Goal: Communication & Community: Answer question/provide support

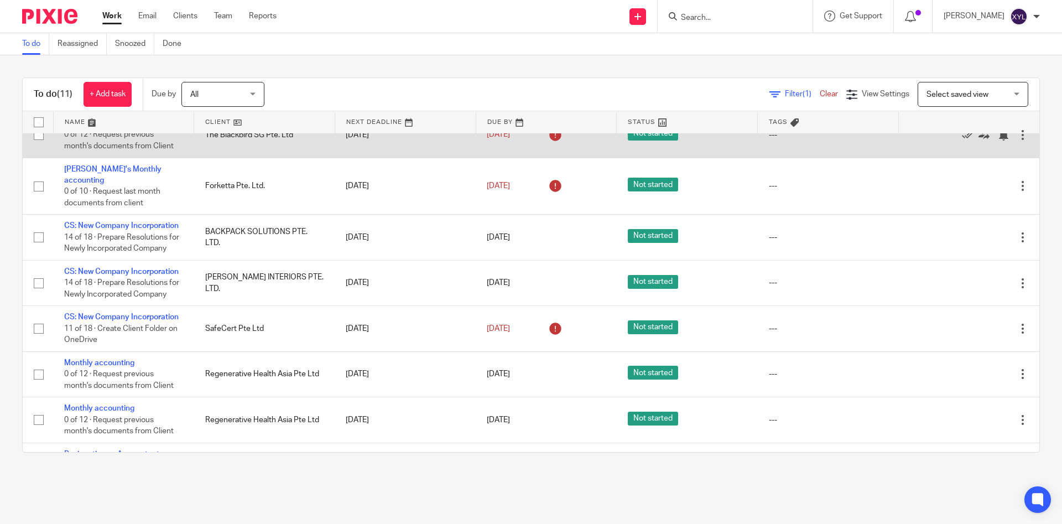
scroll to position [207, 0]
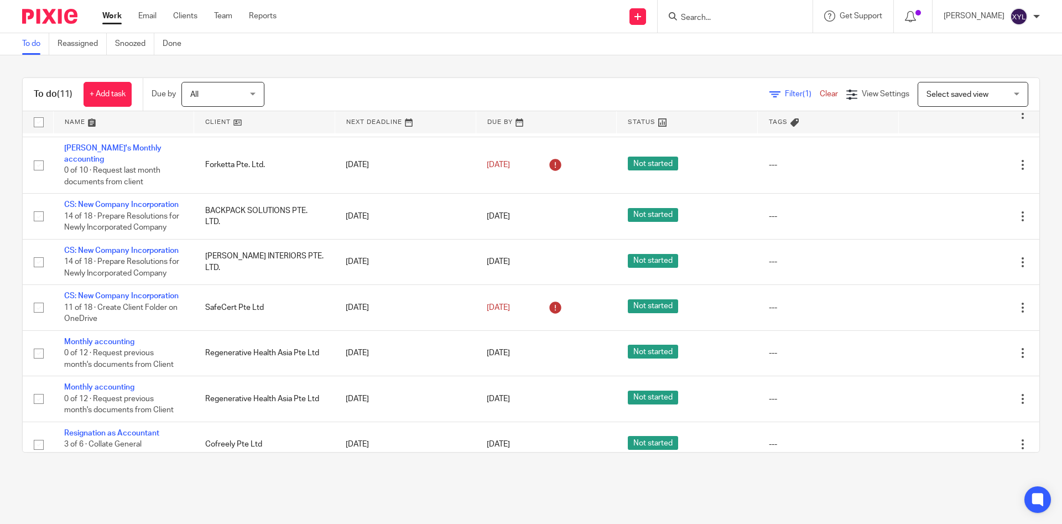
click at [702, 29] on div at bounding box center [735, 16] width 155 height 33
click at [720, 18] on input "Search" at bounding box center [730, 18] width 100 height 10
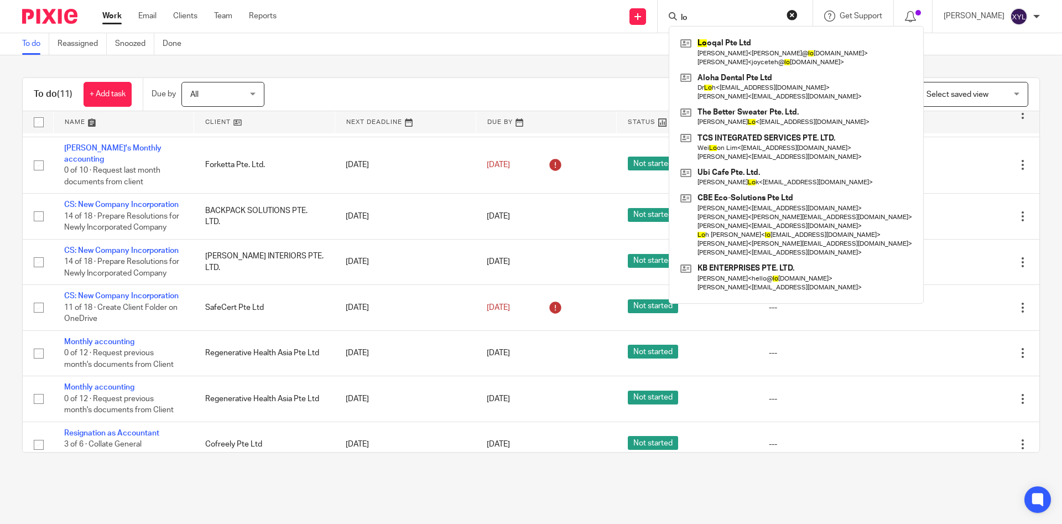
type input "l"
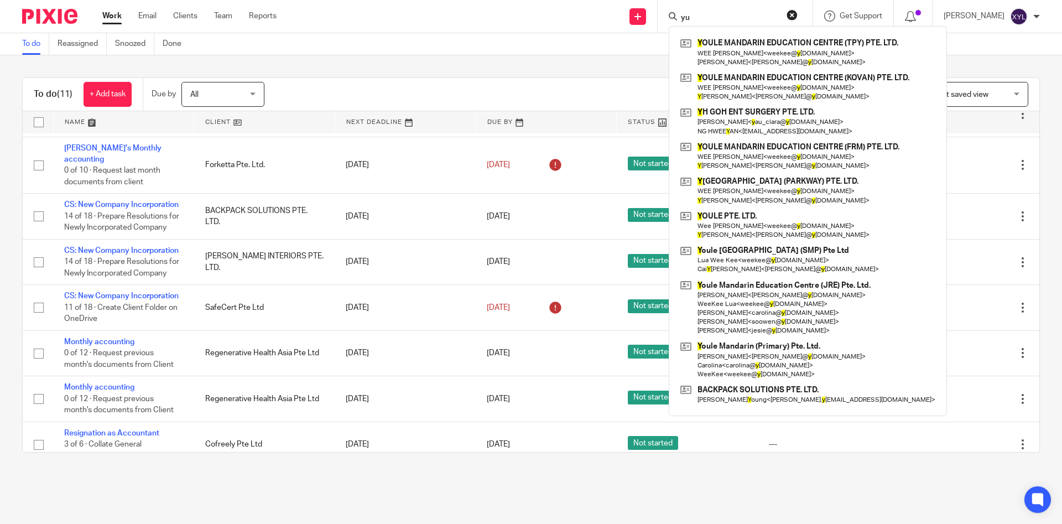
type input "y"
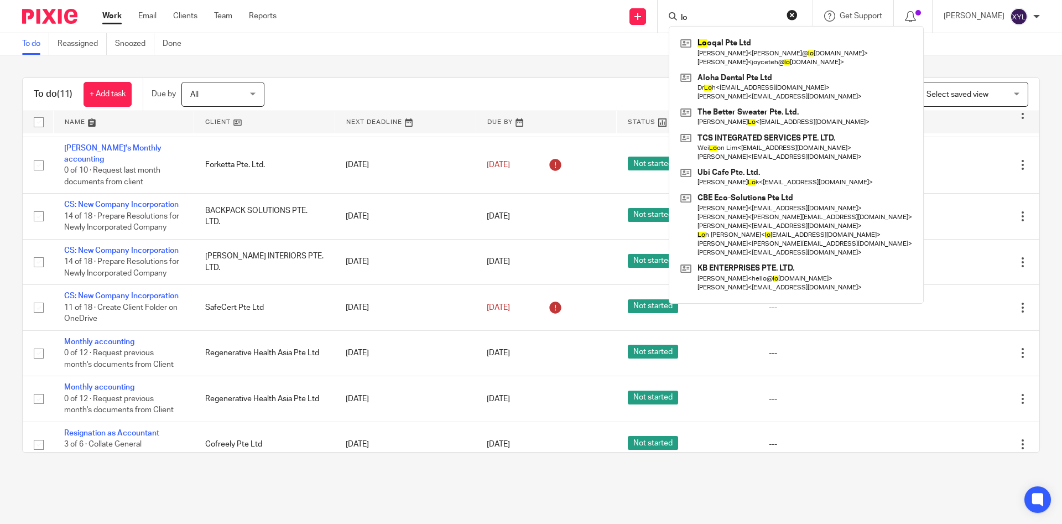
type input "l"
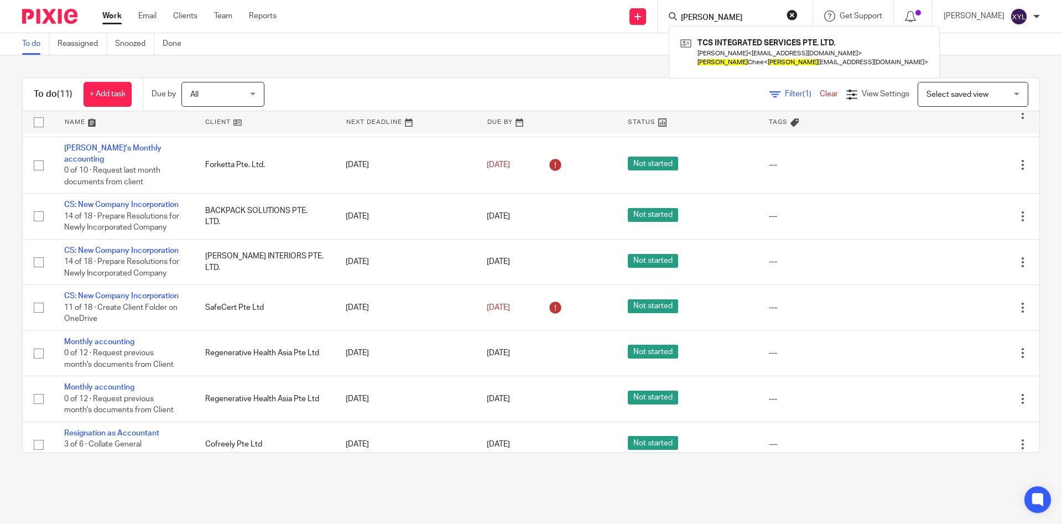
type input "vicky"
drag, startPoint x: 733, startPoint y: 21, endPoint x: 574, endPoint y: 31, distance: 159.0
click at [658, 22] on div "vicky TCS INTEGRATED SERVICES PTE. LTD. Wei Loon Lim < weiloon@oloid-studio.com…" at bounding box center [735, 16] width 155 height 33
click at [185, 18] on link "Clients" at bounding box center [185, 16] width 24 height 11
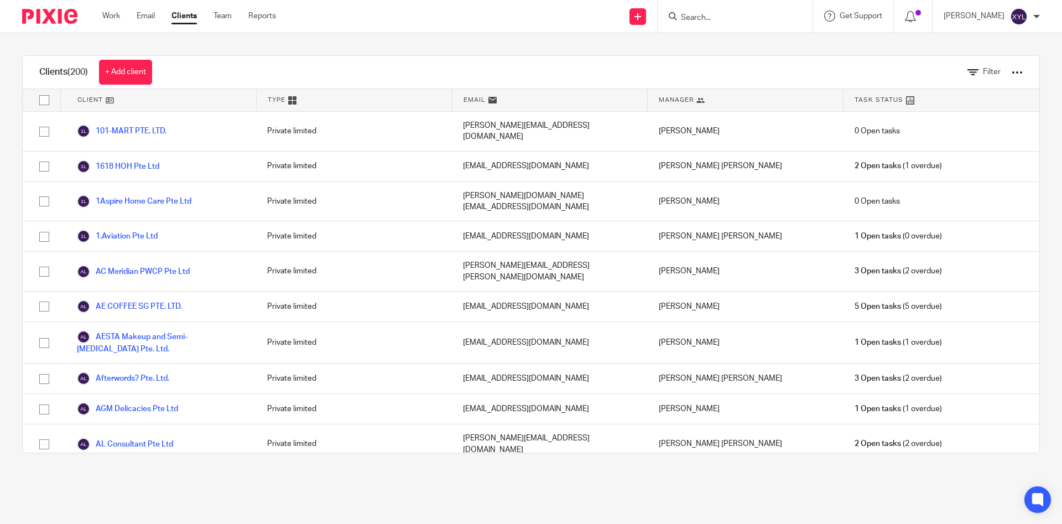
click at [1003, 71] on div "Filter" at bounding box center [987, 72] width 72 height 33
click at [1000, 74] on span "Filter" at bounding box center [992, 72] width 18 height 8
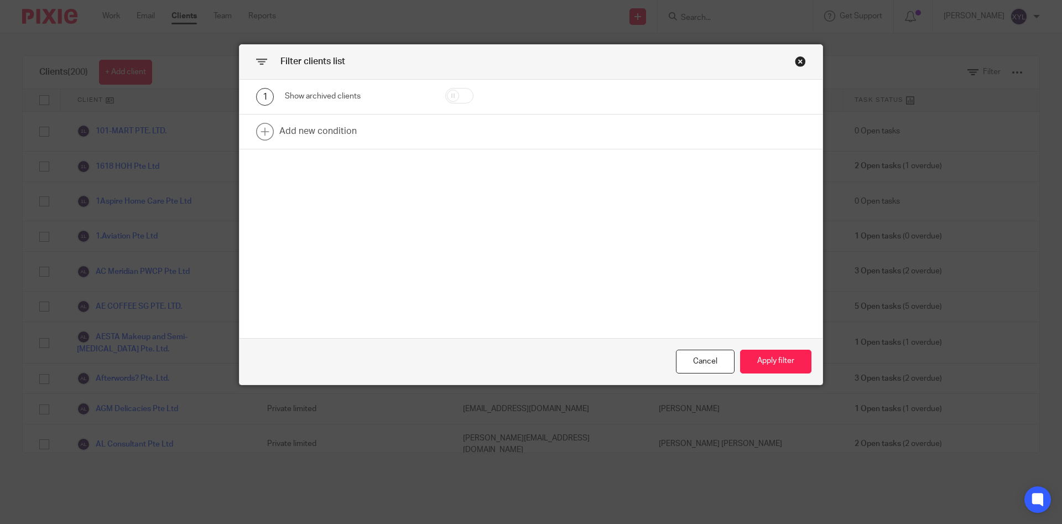
click at [800, 67] on div "Filter clients list" at bounding box center [530, 62] width 583 height 35
click at [795, 62] on div "Close this dialog window" at bounding box center [800, 61] width 11 height 11
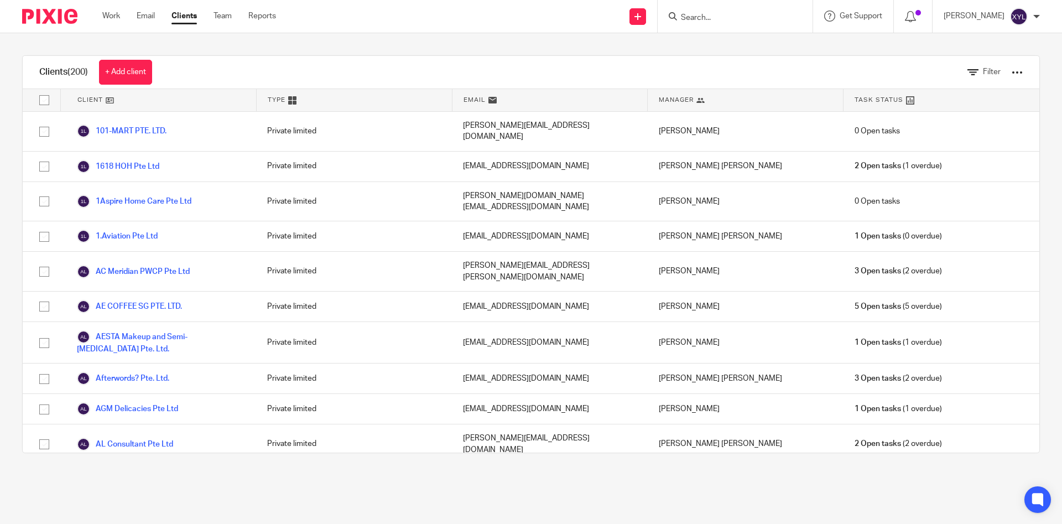
click at [1022, 72] on div at bounding box center [1017, 72] width 11 height 11
click at [987, 74] on span "Filter" at bounding box center [992, 72] width 18 height 8
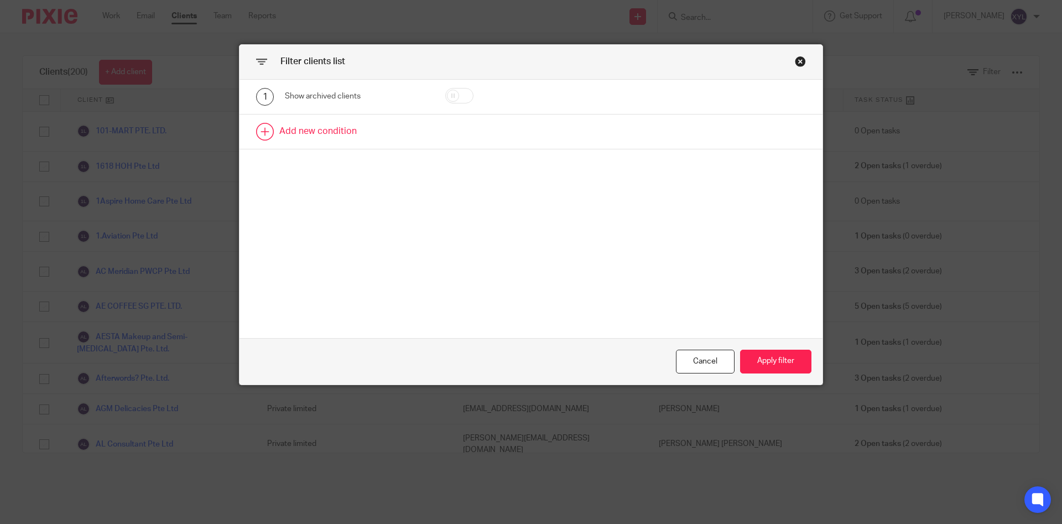
click at [525, 126] on link at bounding box center [530, 131] width 583 height 34
click at [372, 141] on div "Field" at bounding box center [347, 134] width 107 height 23
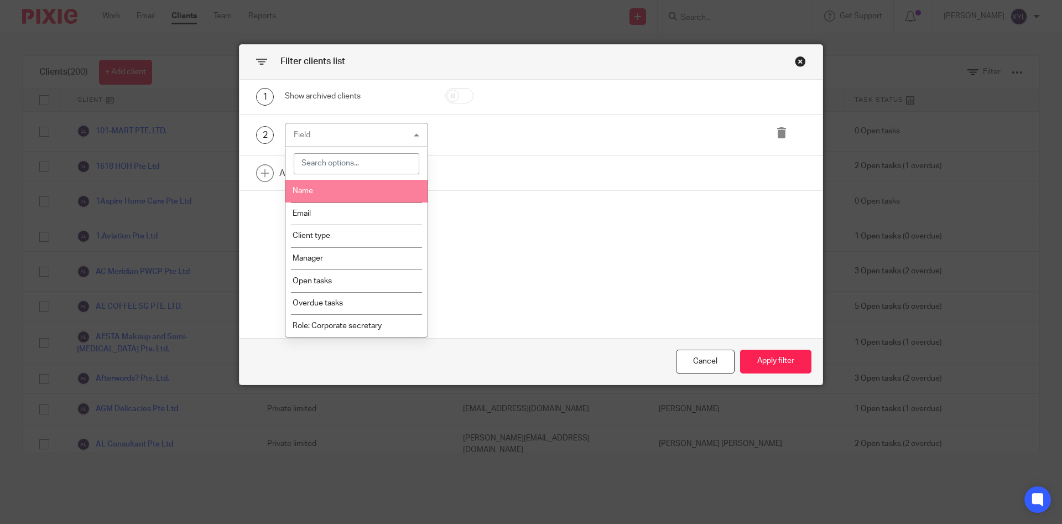
click at [367, 194] on li "Name" at bounding box center [356, 191] width 142 height 23
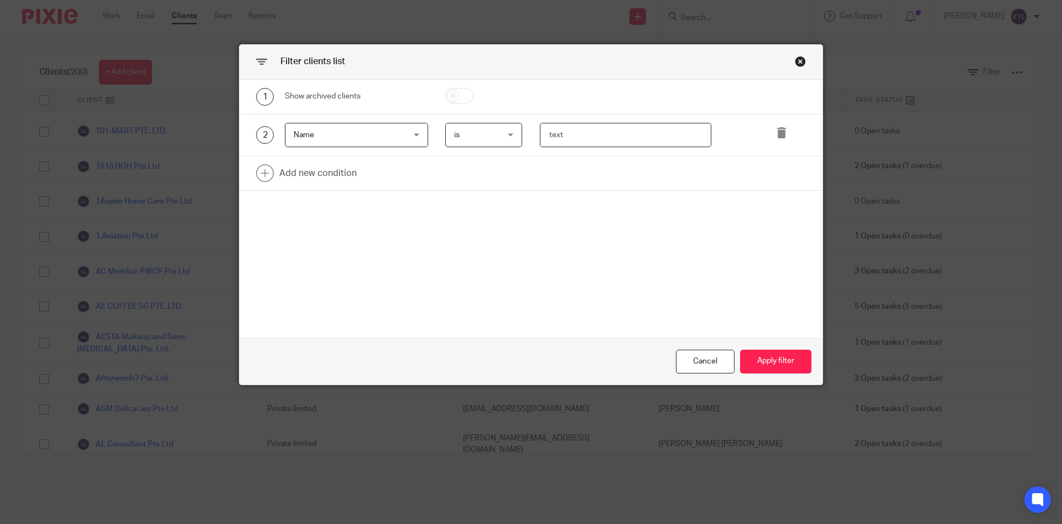
click at [563, 137] on input "text" at bounding box center [626, 135] width 172 height 25
type input "long"
click at [762, 357] on button "Apply filter" at bounding box center [775, 362] width 71 height 24
click at [763, 357] on button "Apply filter" at bounding box center [775, 362] width 71 height 24
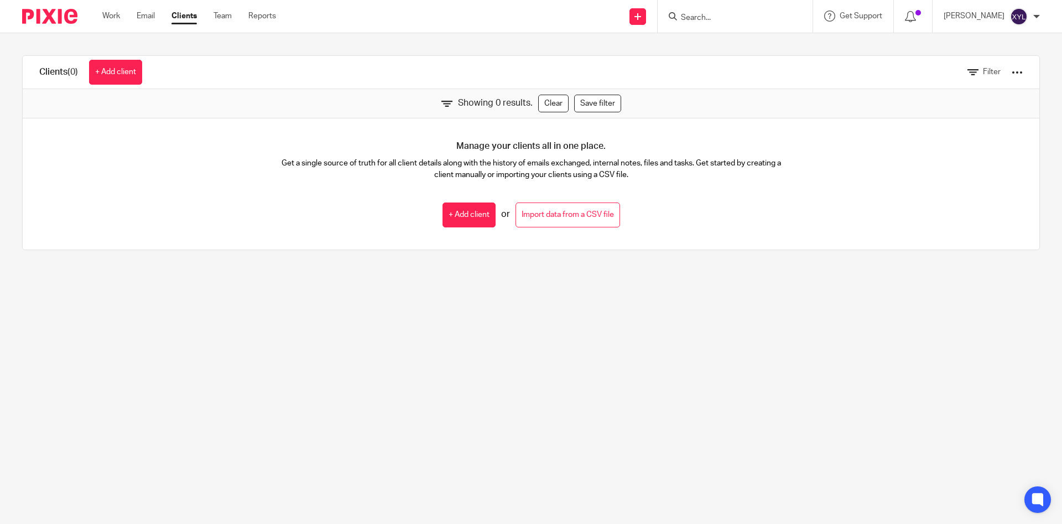
click at [965, 74] on div "Filter" at bounding box center [987, 72] width 72 height 33
click at [972, 74] on icon at bounding box center [972, 72] width 11 height 11
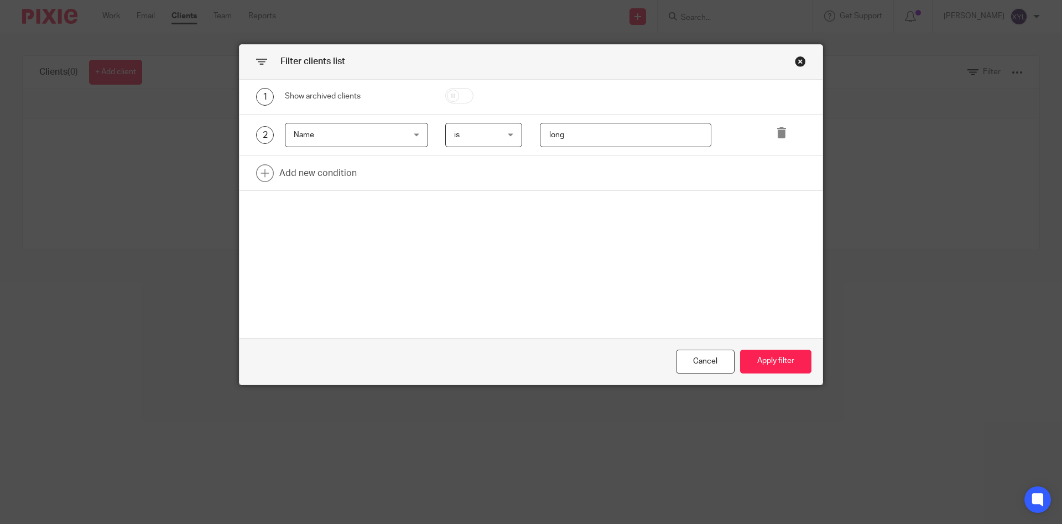
click at [443, 99] on div at bounding box center [475, 97] width 95 height 18
click at [459, 96] on input "checkbox" at bounding box center [459, 95] width 28 height 15
checkbox input "true"
click at [763, 358] on button "Apply filter" at bounding box center [775, 362] width 71 height 24
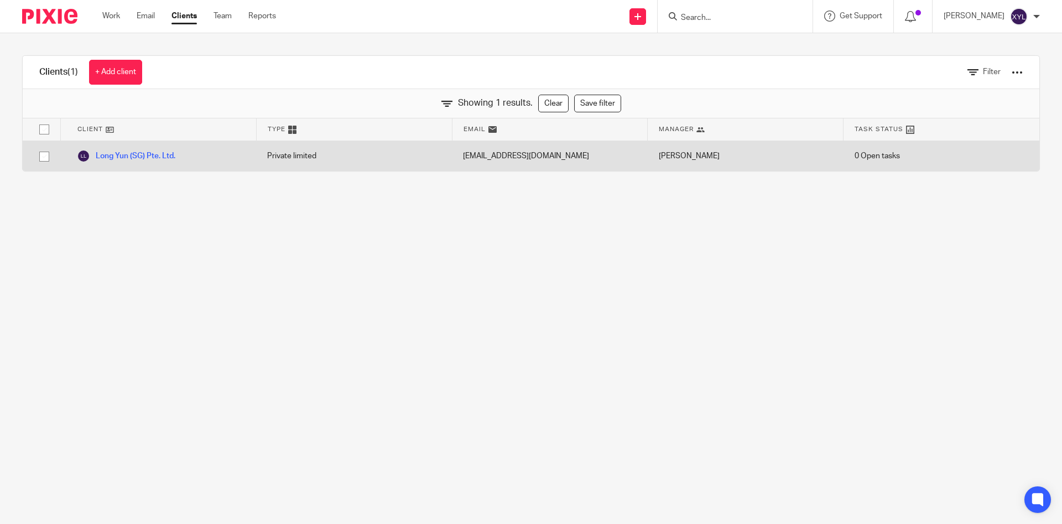
click at [202, 152] on div "Long Yun (SG) Pte. Ltd." at bounding box center [158, 156] width 196 height 30
click at [174, 153] on link "Long Yun (SG) Pte. Ltd." at bounding box center [126, 155] width 98 height 13
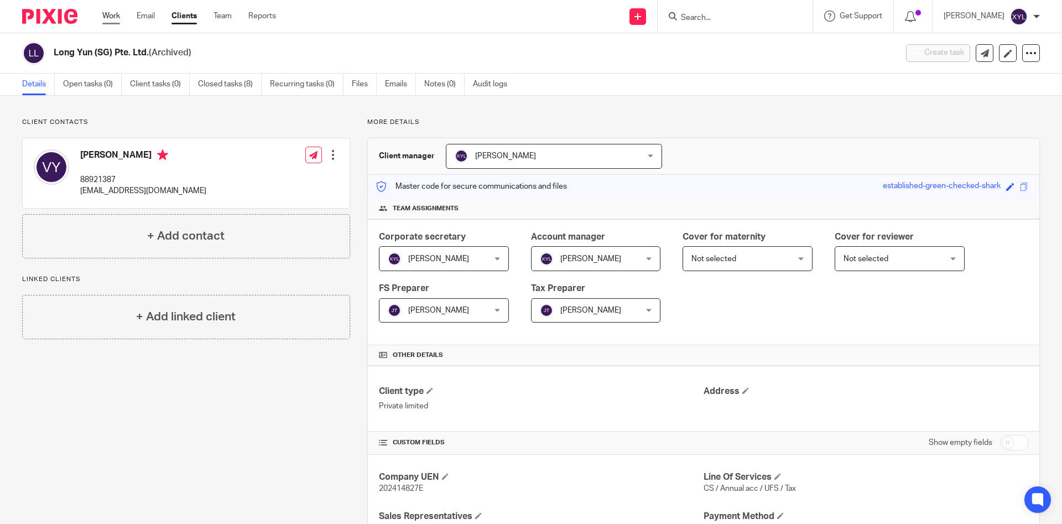
click at [112, 19] on link "Work" at bounding box center [111, 16] width 18 height 11
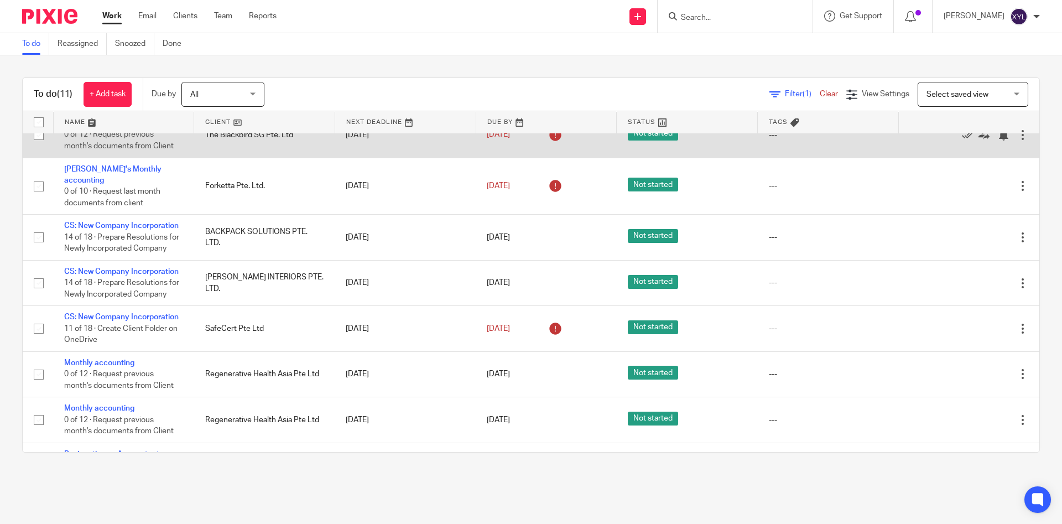
scroll to position [207, 0]
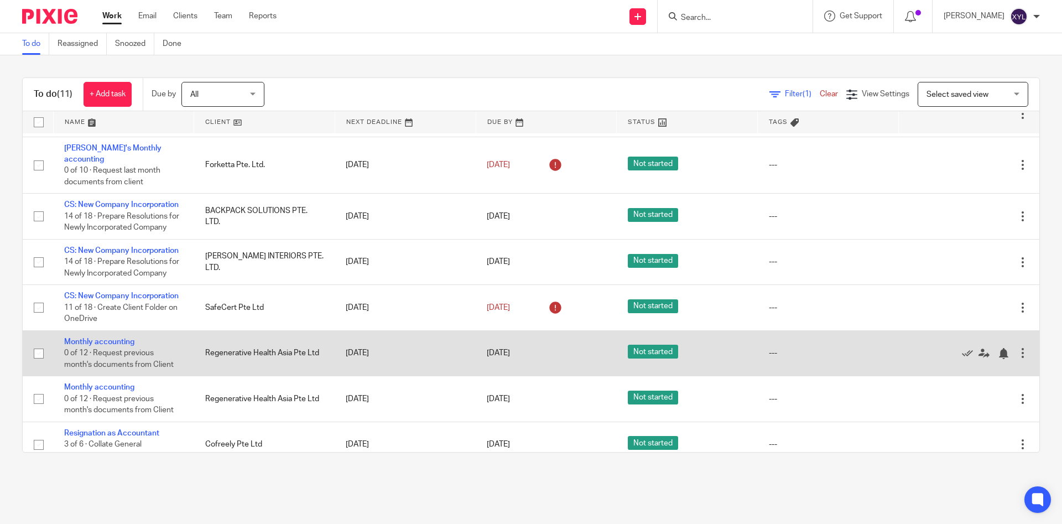
click at [1024, 339] on div "Edit task Delete" at bounding box center [968, 353] width 119 height 28
click at [1020, 347] on div at bounding box center [1022, 352] width 11 height 11
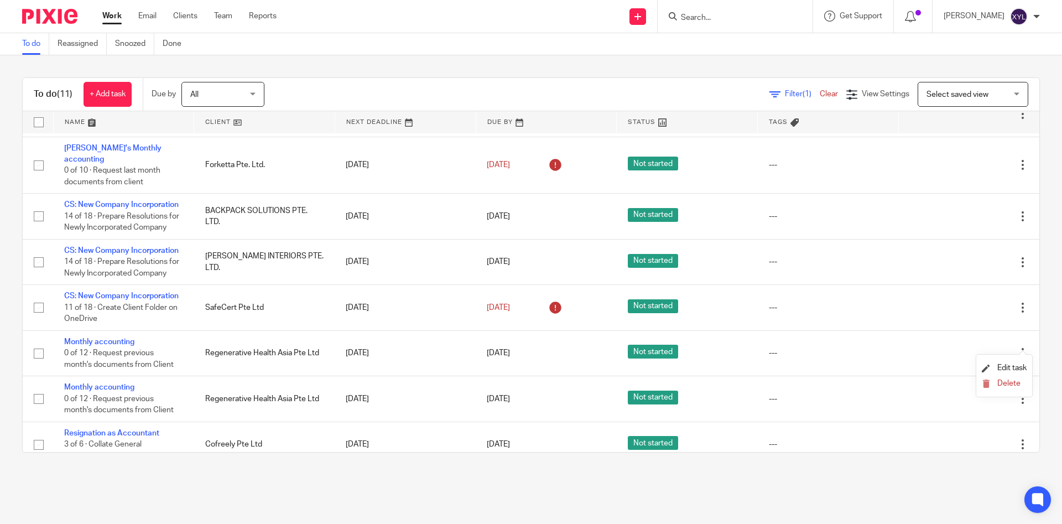
click at [1012, 390] on li "Delete" at bounding box center [1004, 384] width 45 height 14
click at [1014, 384] on span "Delete" at bounding box center [1008, 383] width 23 height 8
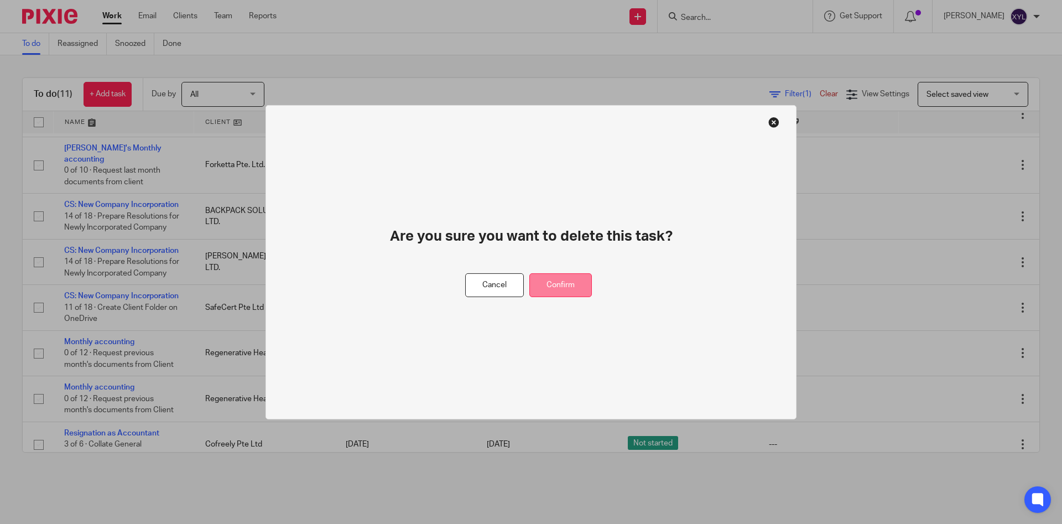
click at [591, 280] on button "Confirm" at bounding box center [560, 285] width 62 height 24
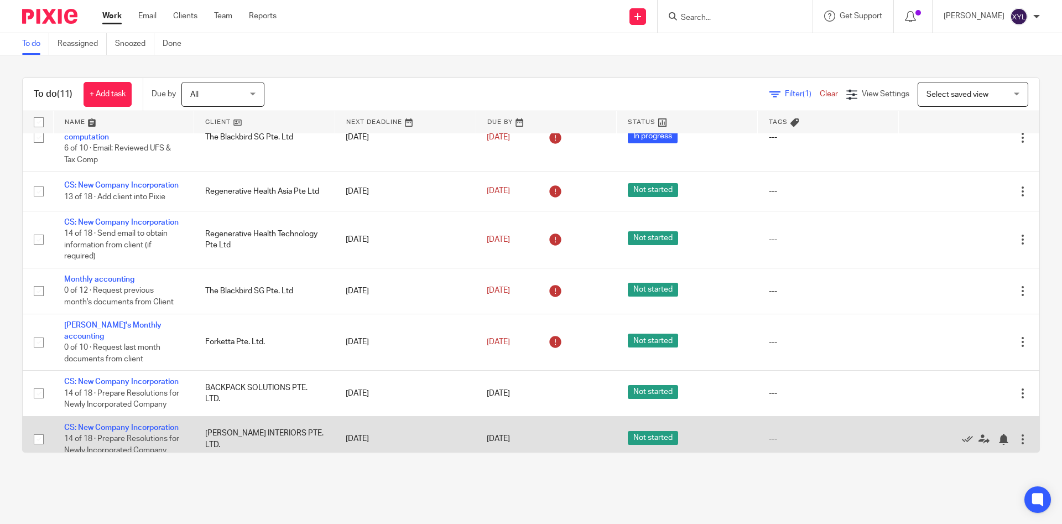
scroll to position [161, 0]
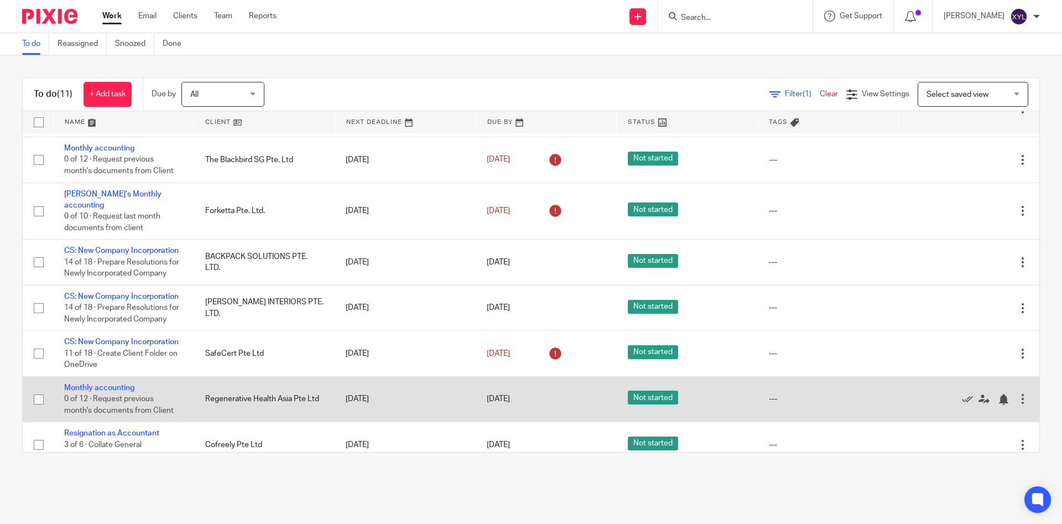
click at [80, 382] on td "Monthly accounting 0 of 12 · Request previous month's documents from Client" at bounding box center [123, 398] width 141 height 45
click at [105, 384] on link "Monthly accounting" at bounding box center [99, 388] width 70 height 8
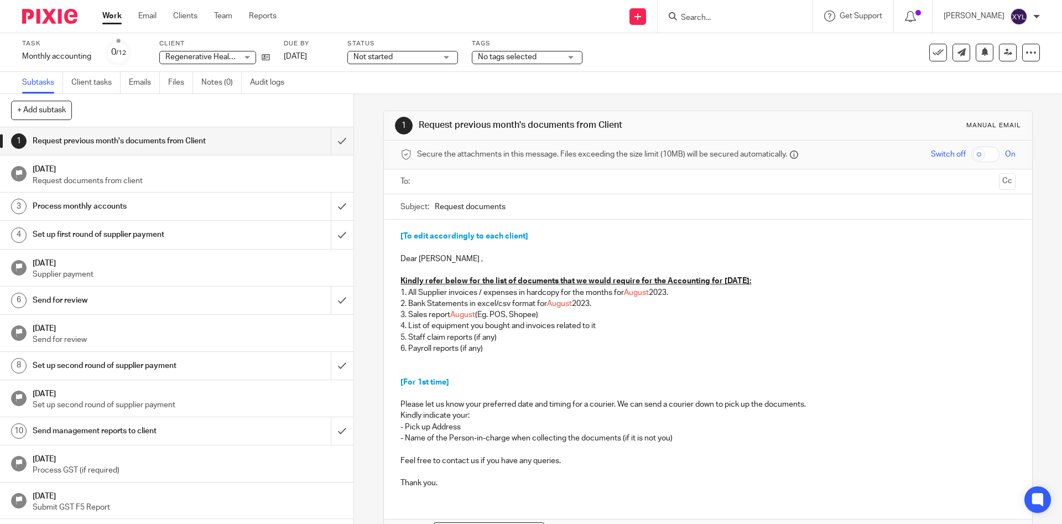
click at [492, 183] on input "text" at bounding box center [707, 181] width 573 height 13
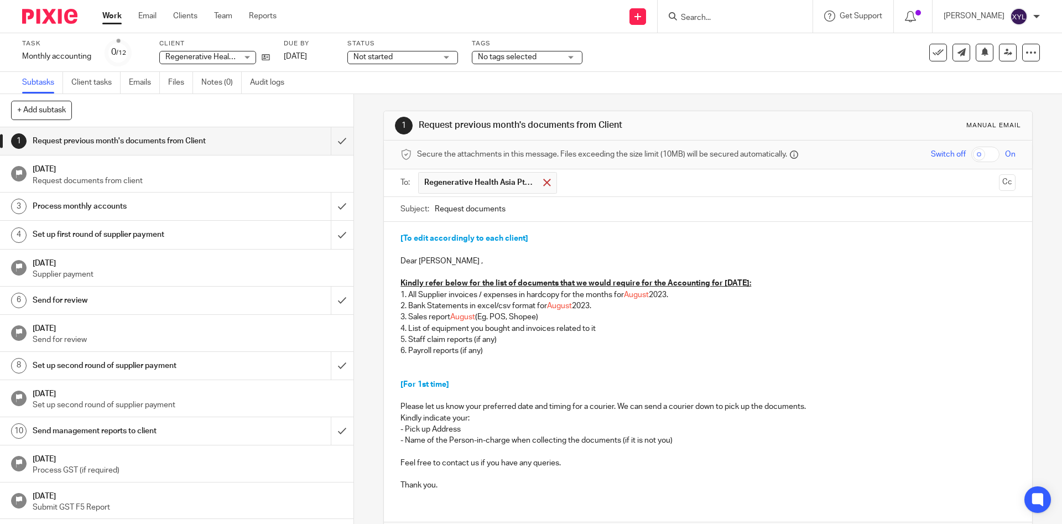
click at [551, 180] on div at bounding box center [546, 182] width 13 height 17
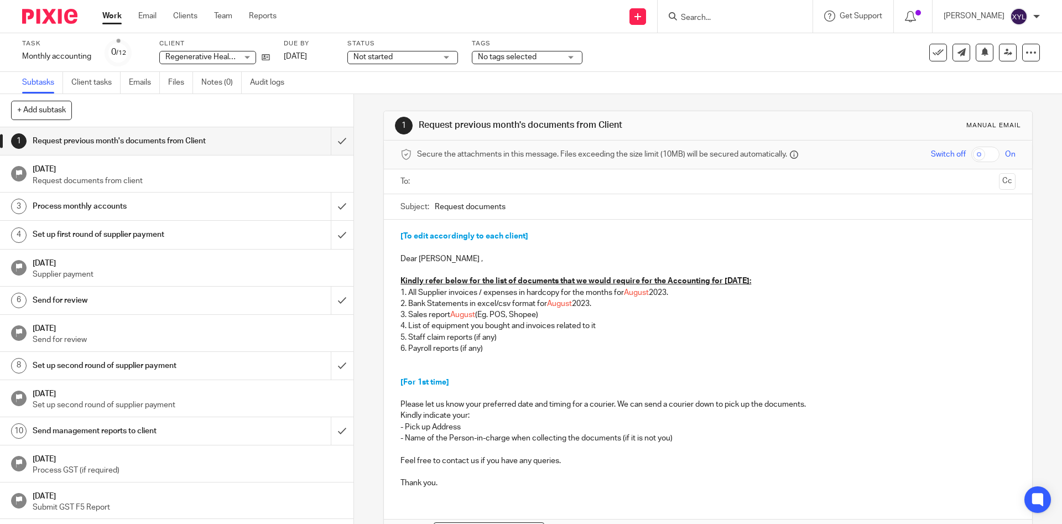
click at [535, 186] on input "text" at bounding box center [707, 181] width 573 height 13
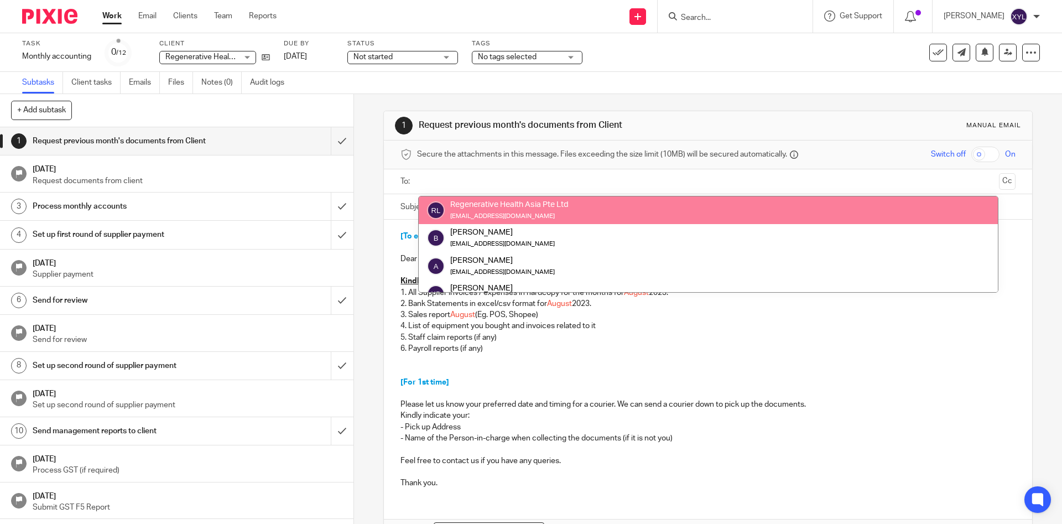
paste input "bowen@matterlife.co"
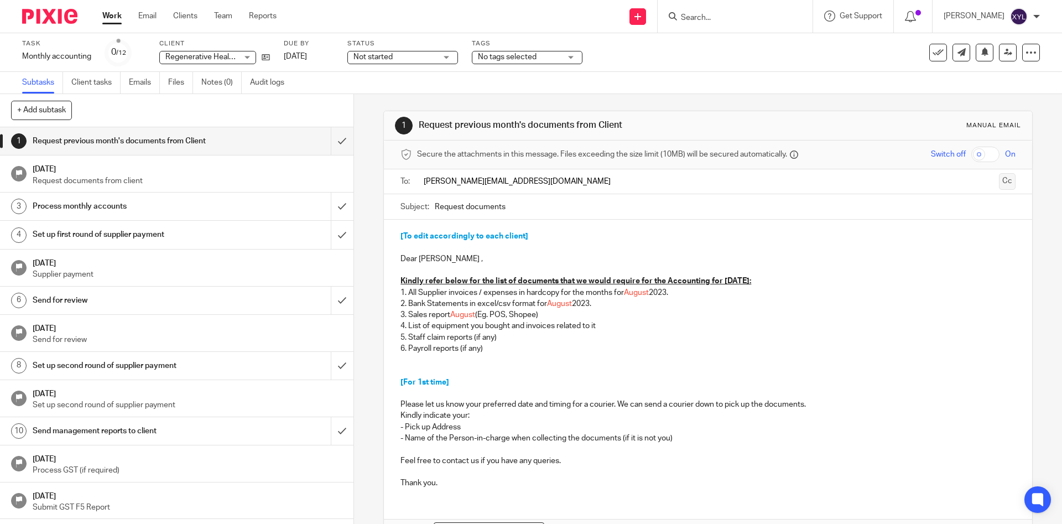
type input "bowen@matterlife.co"
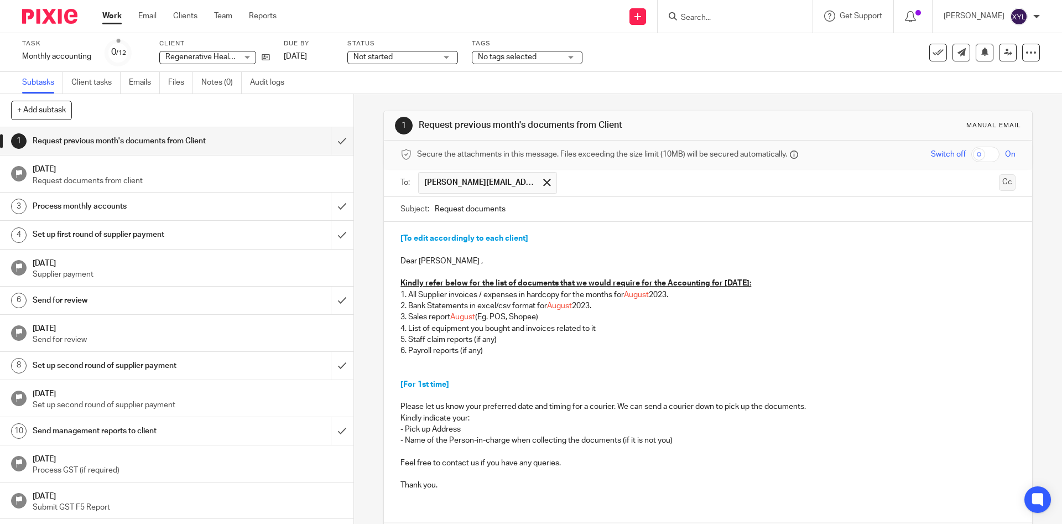
click at [1005, 181] on button "Cc" at bounding box center [1007, 182] width 17 height 17
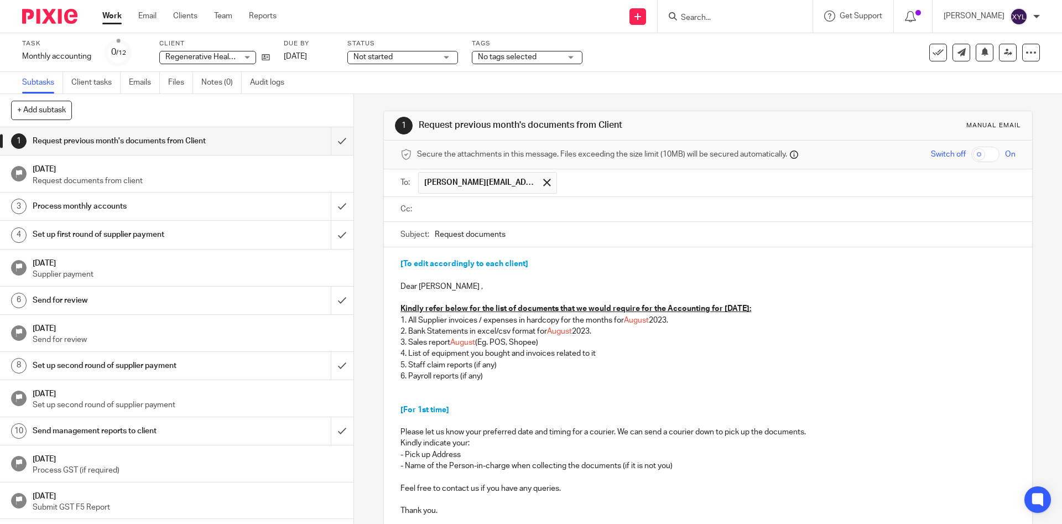
click at [590, 160] on span "Secure the attachments in this message. Files exceeding the size limit (10MB) w…" at bounding box center [602, 154] width 370 height 11
click at [570, 183] on input "text" at bounding box center [786, 183] width 449 height 22
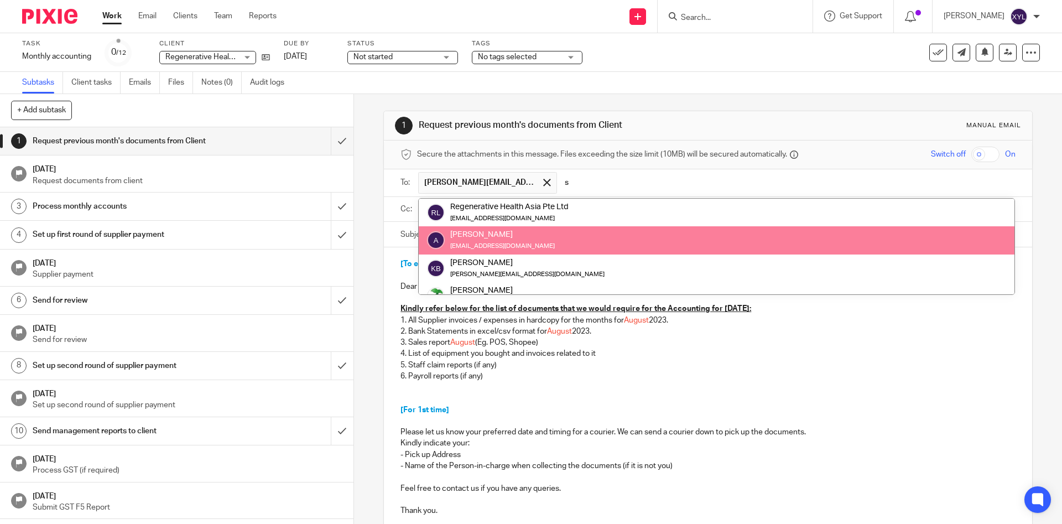
type input "s"
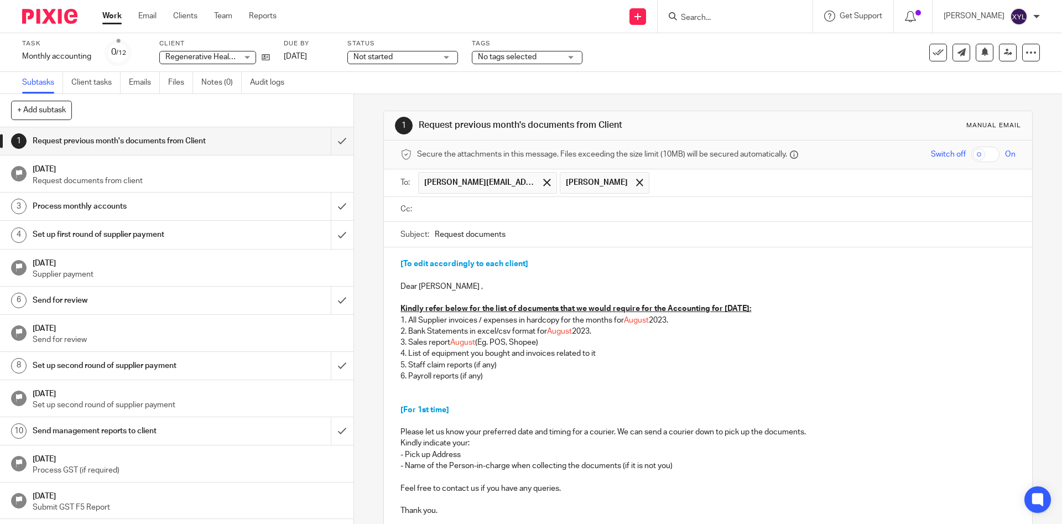
click at [519, 213] on input "text" at bounding box center [716, 209] width 590 height 13
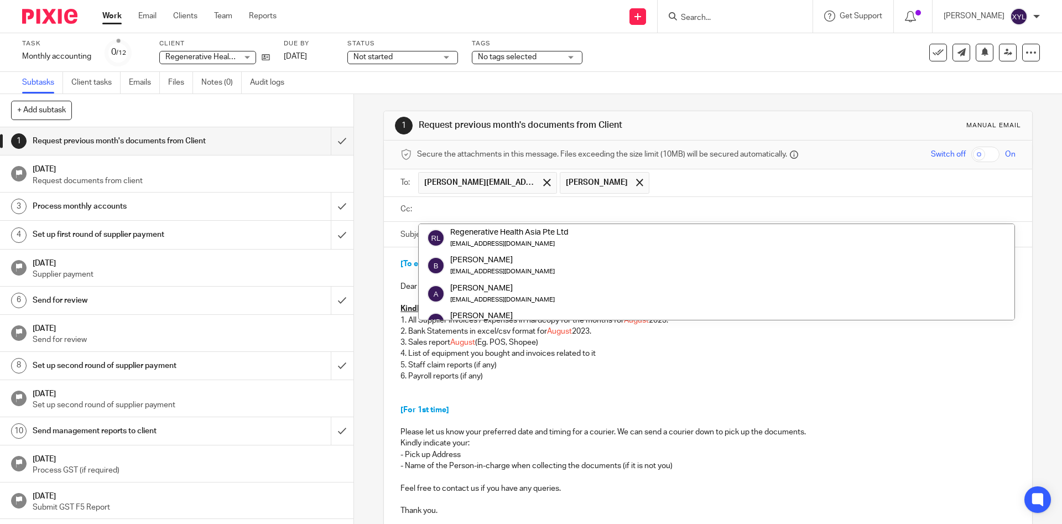
click at [488, 206] on input "text" at bounding box center [716, 209] width 590 height 13
paste input "bowen@matterlife.co"
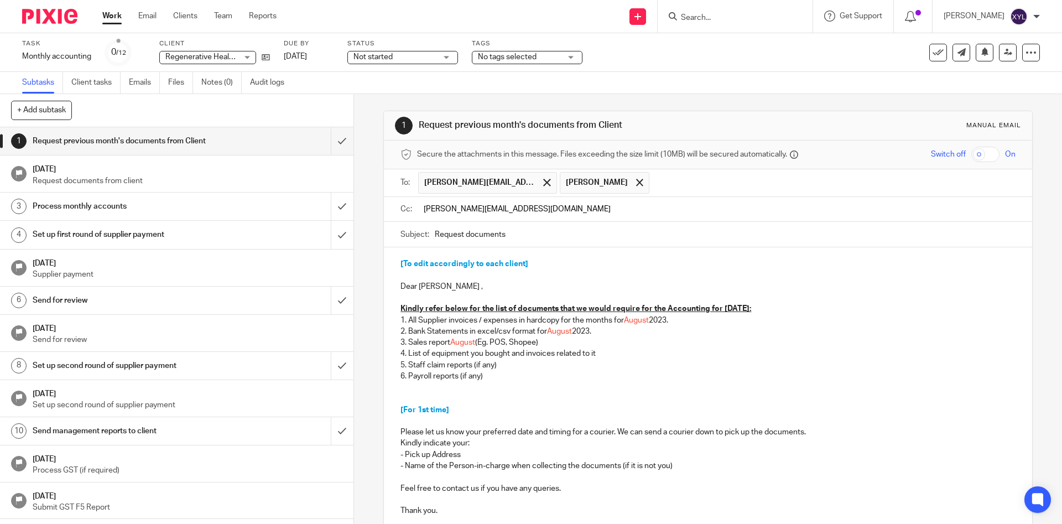
type input "bowen@matterlife.co"
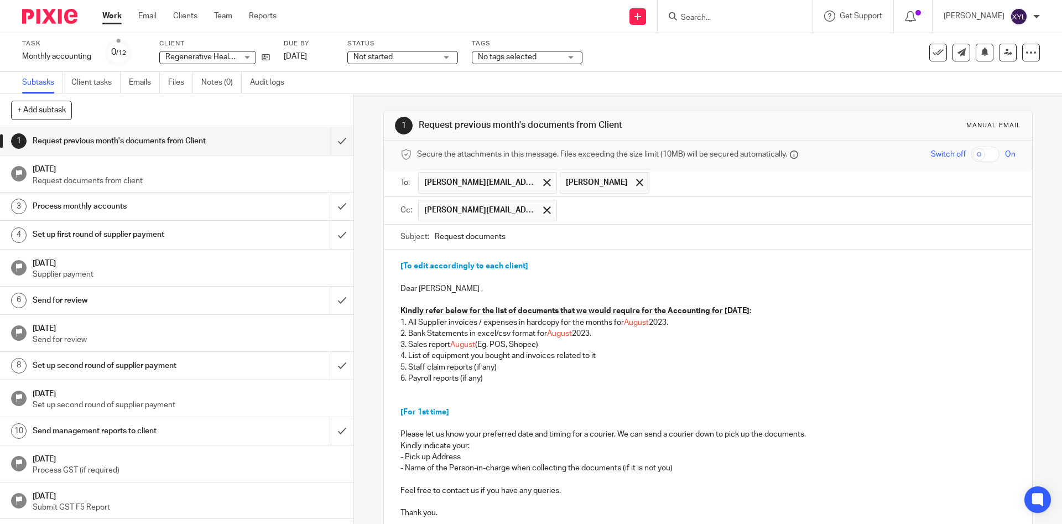
click at [505, 212] on span "bowen@matterlife.co" at bounding box center [487, 211] width 138 height 22
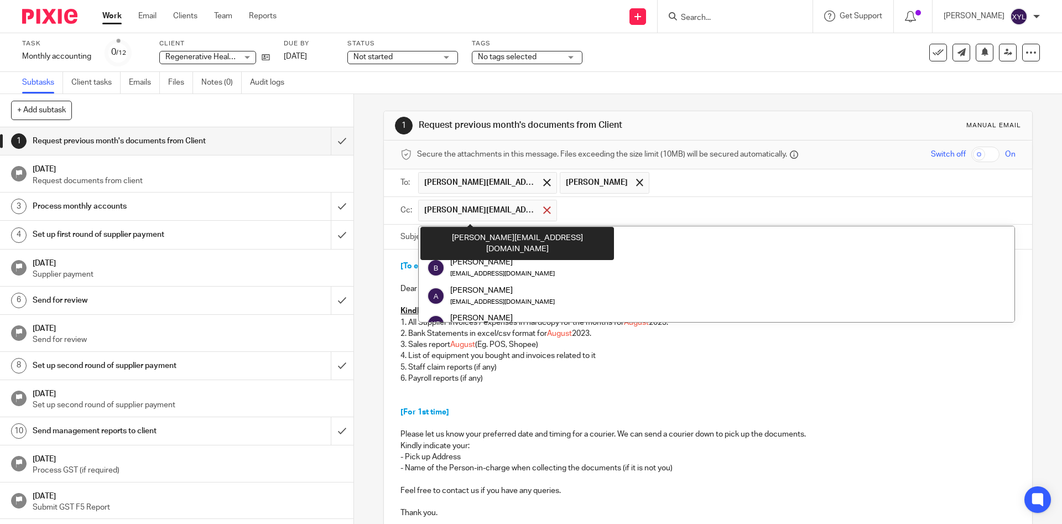
click at [540, 204] on div at bounding box center [546, 210] width 13 height 17
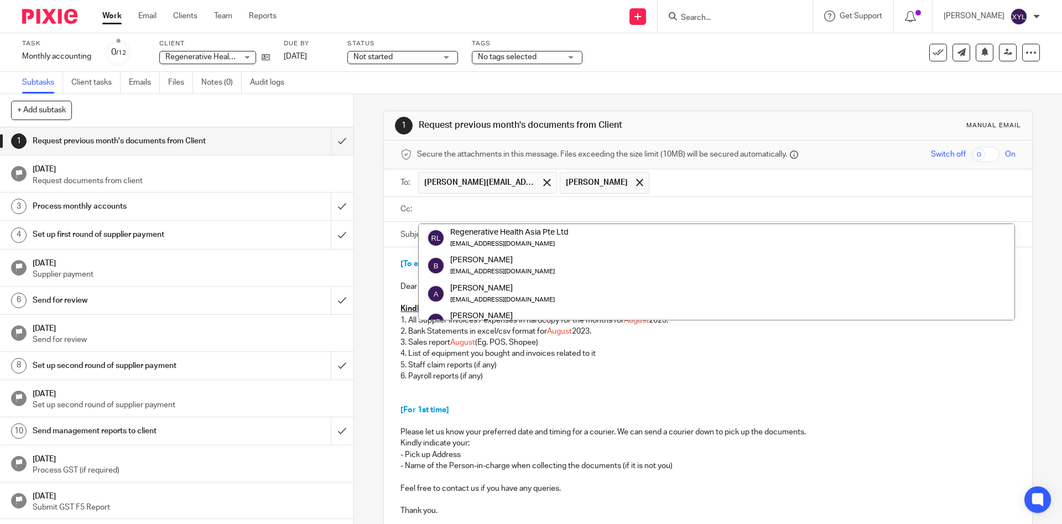
click at [513, 210] on input "text" at bounding box center [716, 209] width 590 height 13
paste input "ed@matterlife.co"
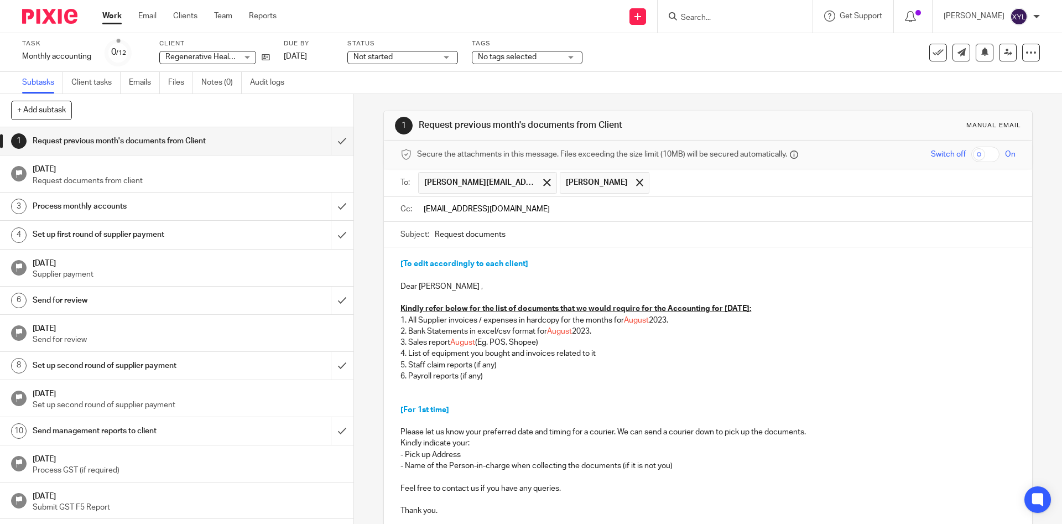
type input "ed@matterlife.co"
click at [462, 301] on p at bounding box center [707, 297] width 614 height 11
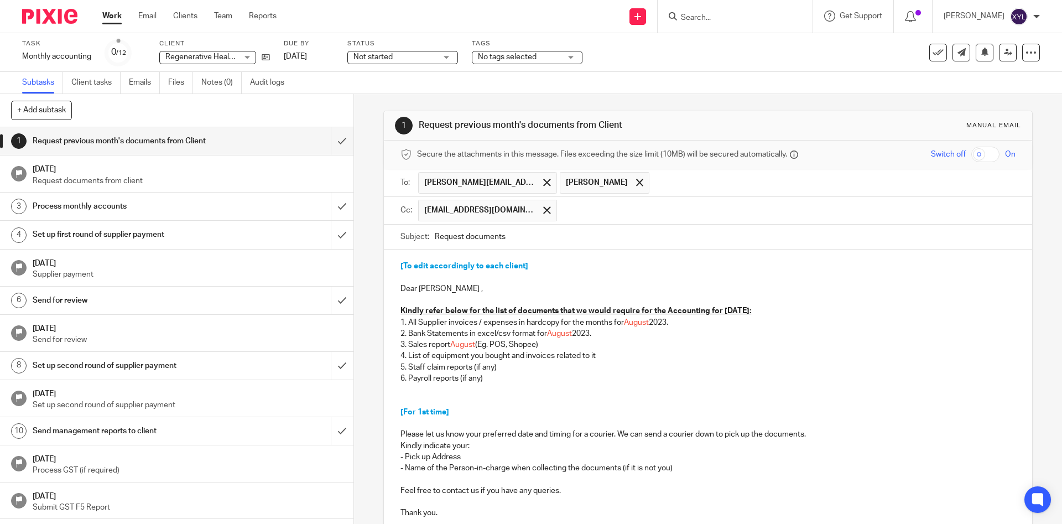
click at [570, 212] on input "text" at bounding box center [786, 211] width 449 height 22
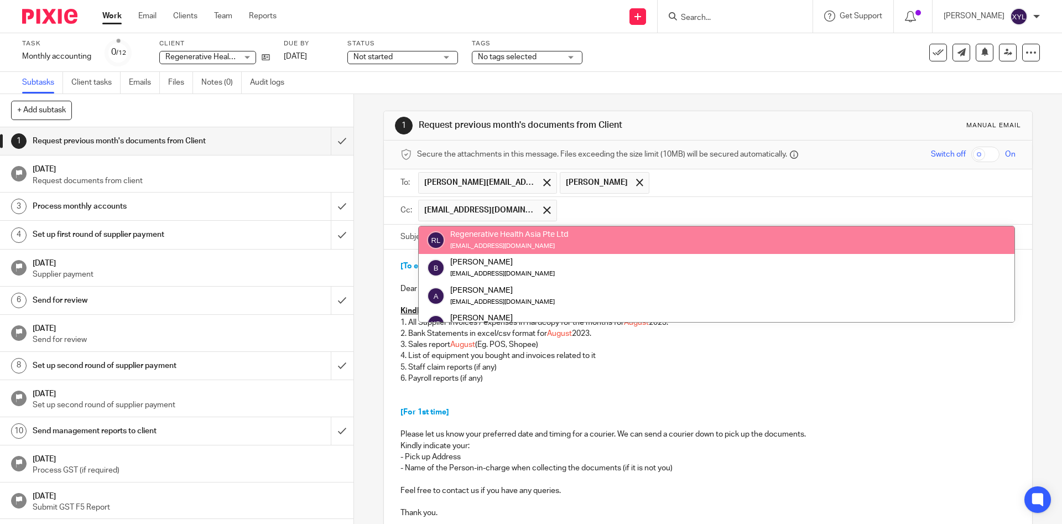
click at [584, 213] on input "text" at bounding box center [786, 211] width 449 height 22
paste input "mon@matterlife.co"
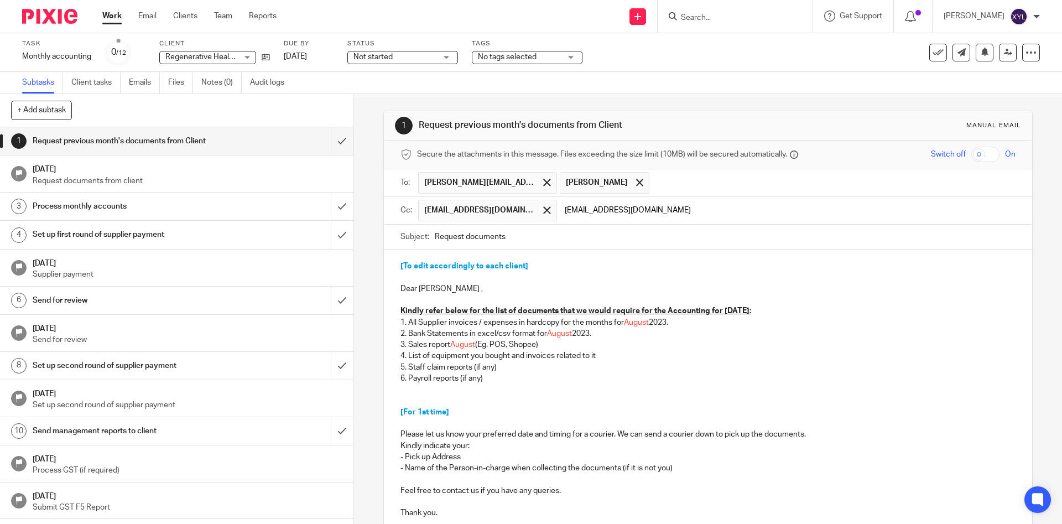
type input "mon@matterlife.co"
click at [526, 241] on input "Request documents" at bounding box center [725, 237] width 580 height 25
type input "Request documents (July to September 2025)"
click at [466, 290] on p "Dear Audrey ," at bounding box center [707, 288] width 614 height 11
drag, startPoint x: 440, startPoint y: 283, endPoint x: 391, endPoint y: 258, distance: 54.9
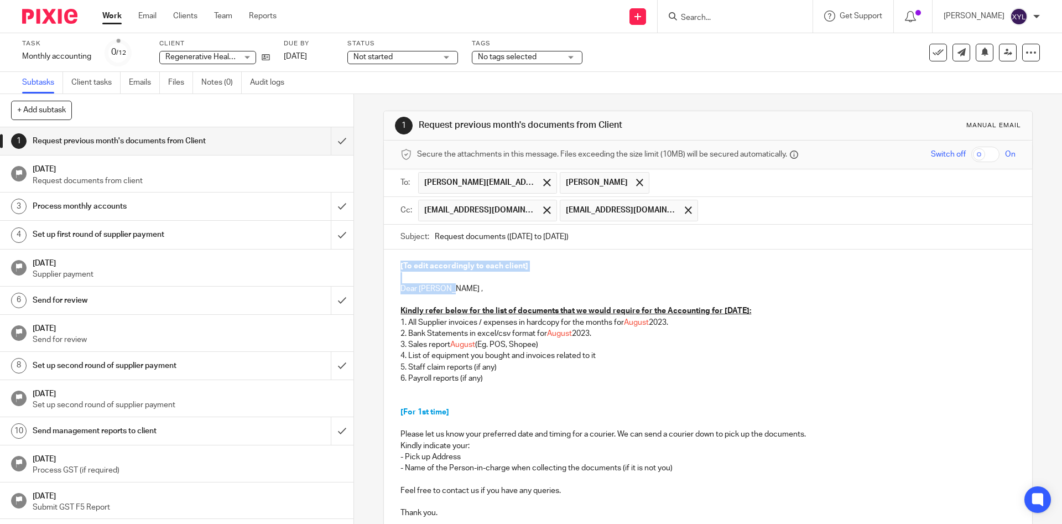
click at [391, 258] on div "[To edit accordingly to each client] Dear Audrey , Kindly refer below for the l…" at bounding box center [708, 387] width 648 height 277
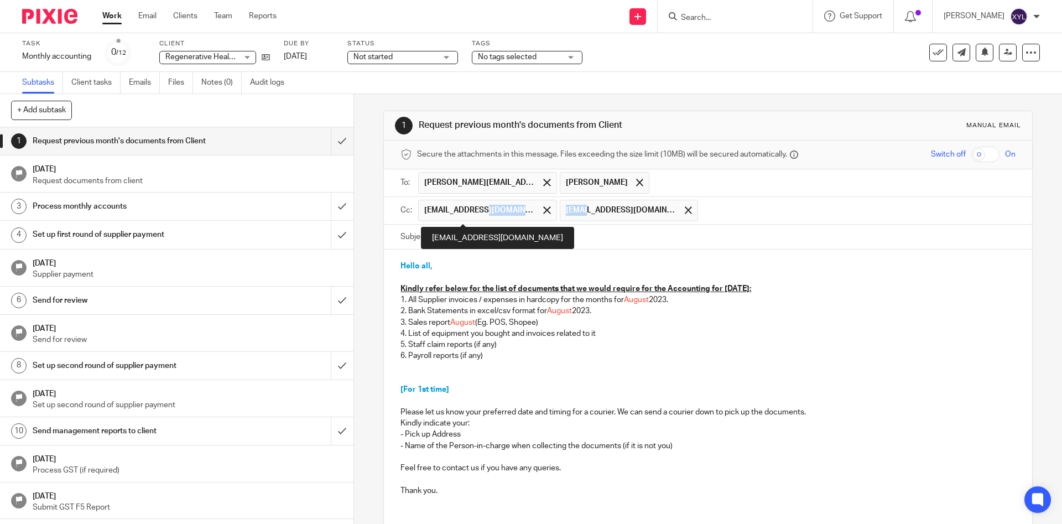
drag, startPoint x: 478, startPoint y: 212, endPoint x: 519, endPoint y: 201, distance: 41.9
click at [519, 205] on span "ed@matterlife.co" at bounding box center [479, 210] width 111 height 11
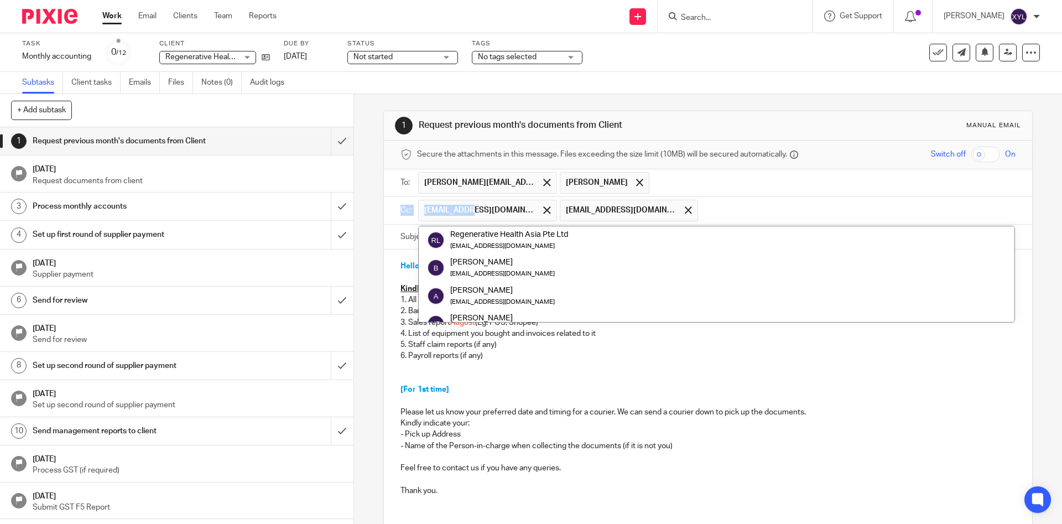
drag, startPoint x: 469, startPoint y: 208, endPoint x: 608, endPoint y: 179, distance: 142.3
click at [535, 205] on span "ed@matterlife.co" at bounding box center [479, 210] width 111 height 11
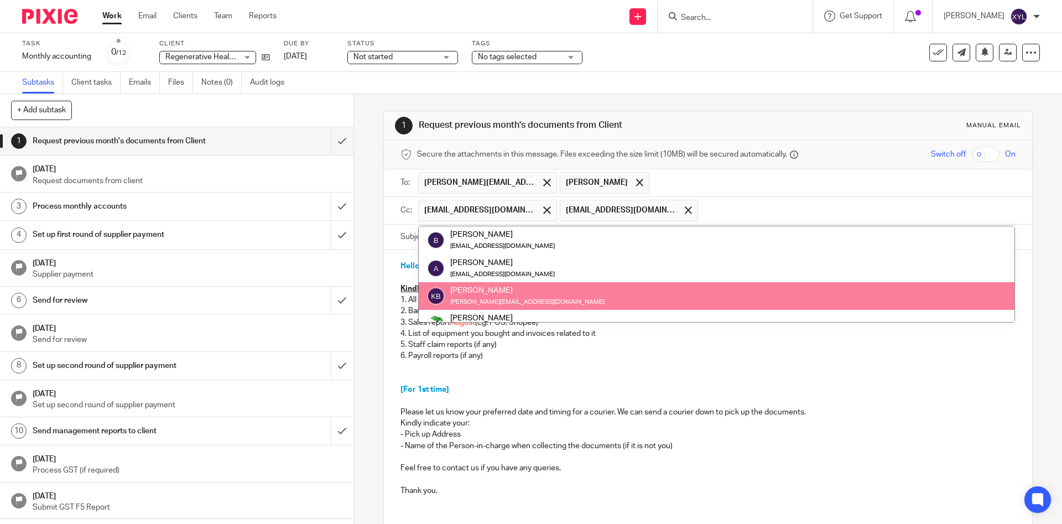
click at [694, 350] on p "5. Staff claim reports (if any)" at bounding box center [707, 344] width 614 height 11
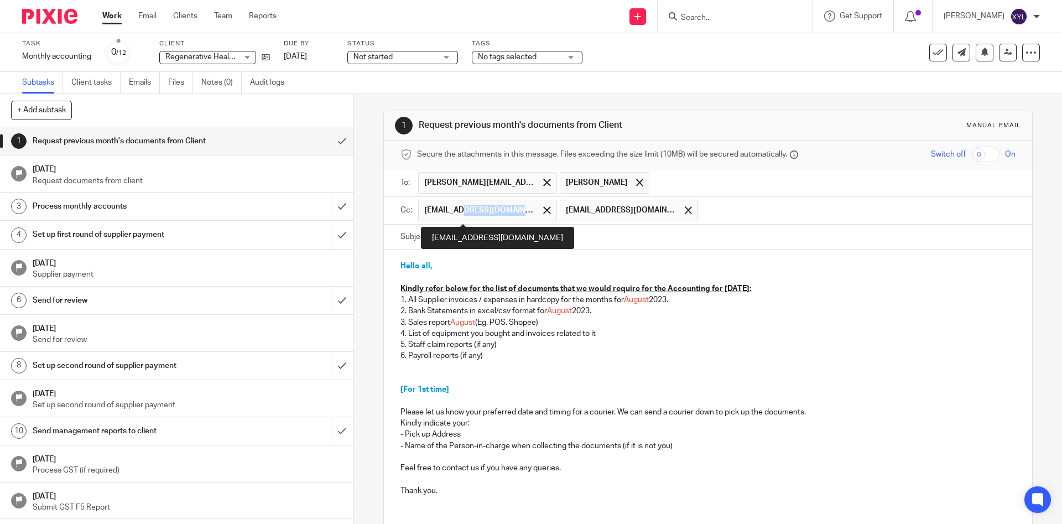
drag, startPoint x: 466, startPoint y: 208, endPoint x: 506, endPoint y: 201, distance: 40.5
click at [506, 205] on span "ed@matterlife.co" at bounding box center [479, 210] width 111 height 11
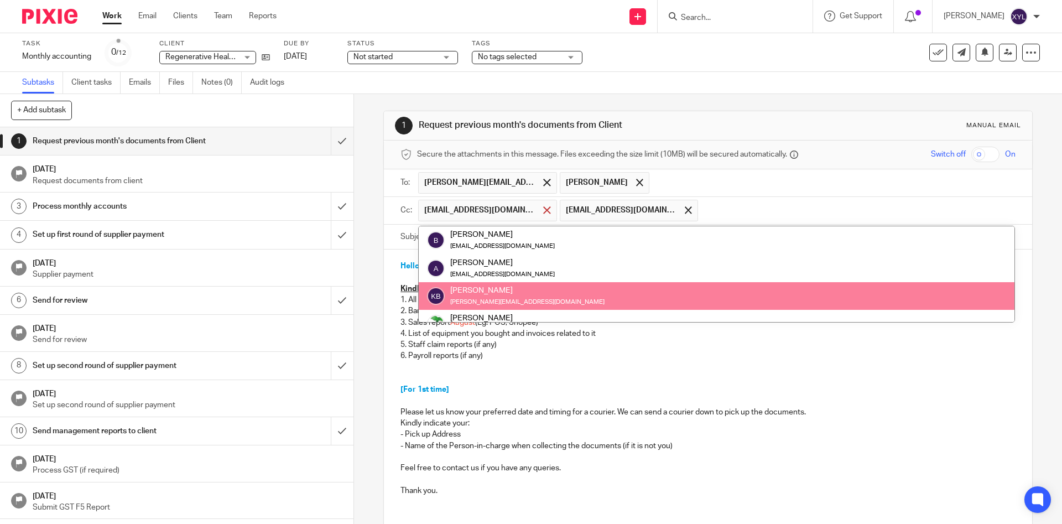
click at [543, 207] on span at bounding box center [546, 209] width 7 height 7
click at [655, 184] on input "text" at bounding box center [833, 183] width 356 height 22
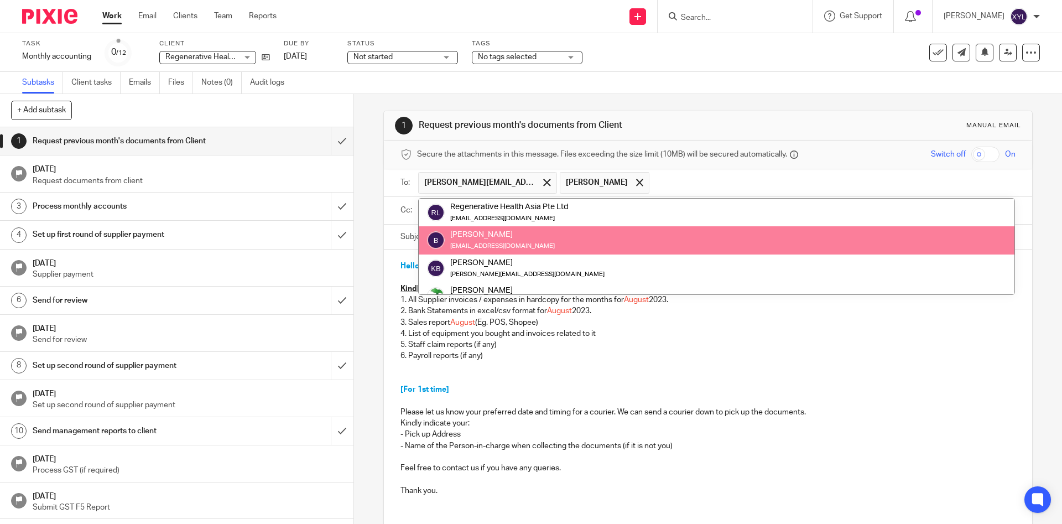
paste input "mon@matterlife.co"
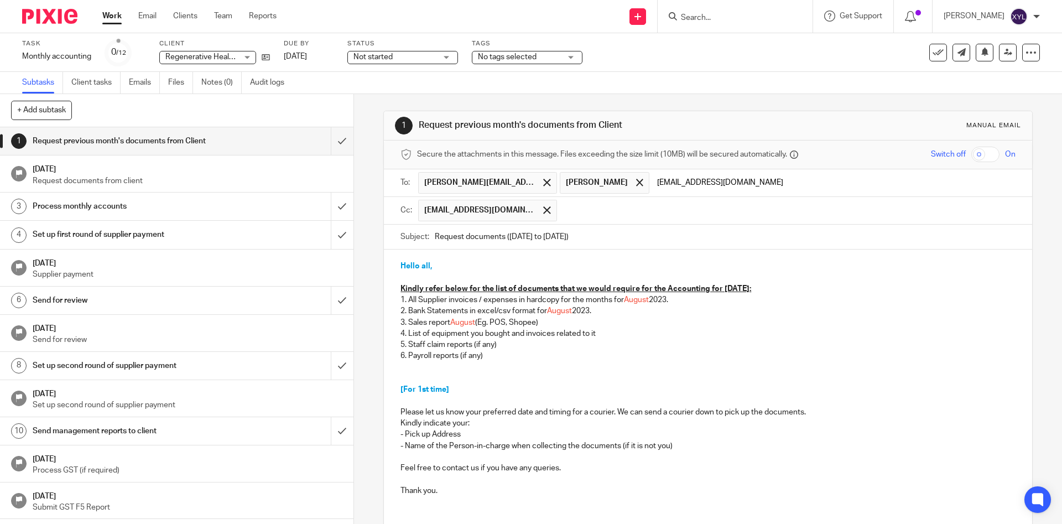
type input "mon@matterlife.co"
click at [512, 215] on span "mon@matterlife.co" at bounding box center [487, 211] width 138 height 22
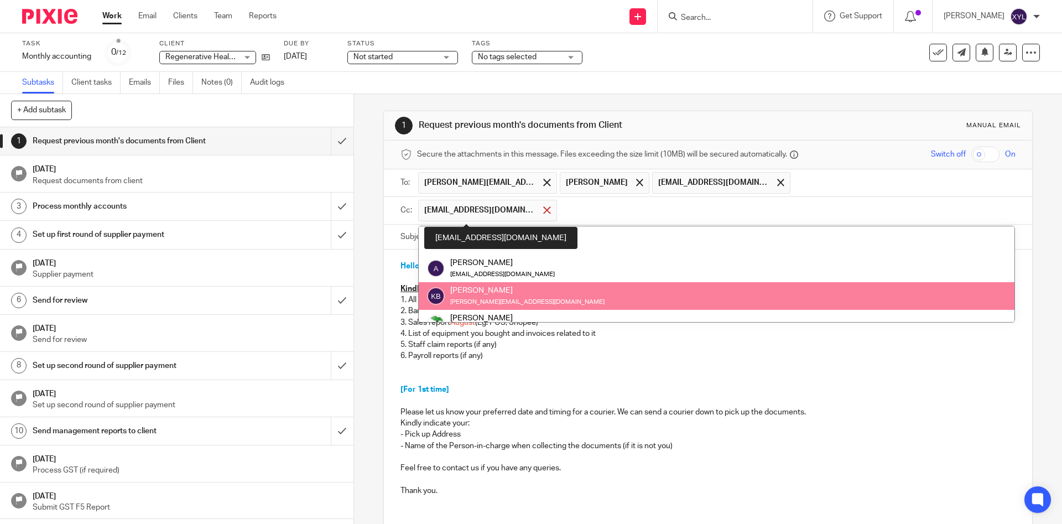
click at [540, 214] on div at bounding box center [546, 210] width 13 height 17
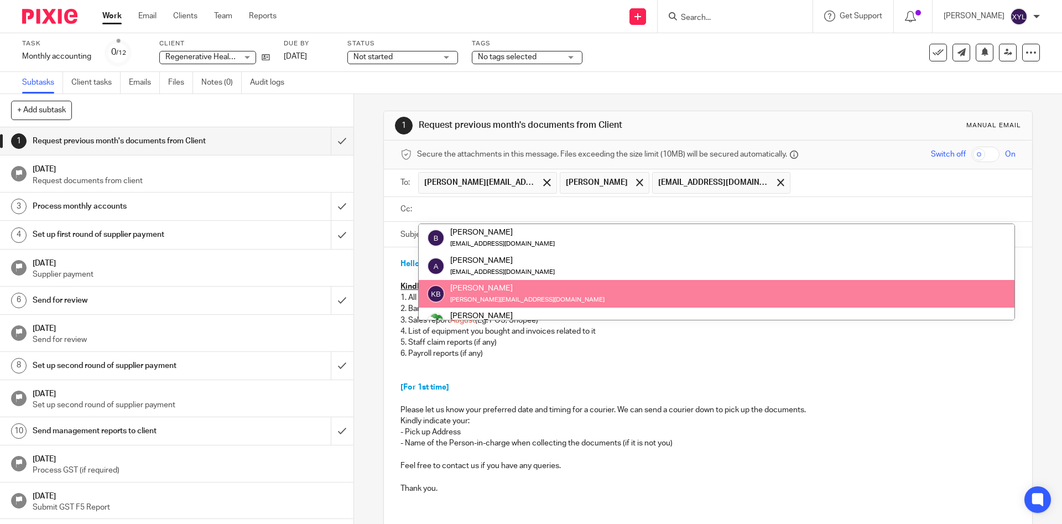
click at [796, 193] on input "text" at bounding box center [903, 183] width 215 height 22
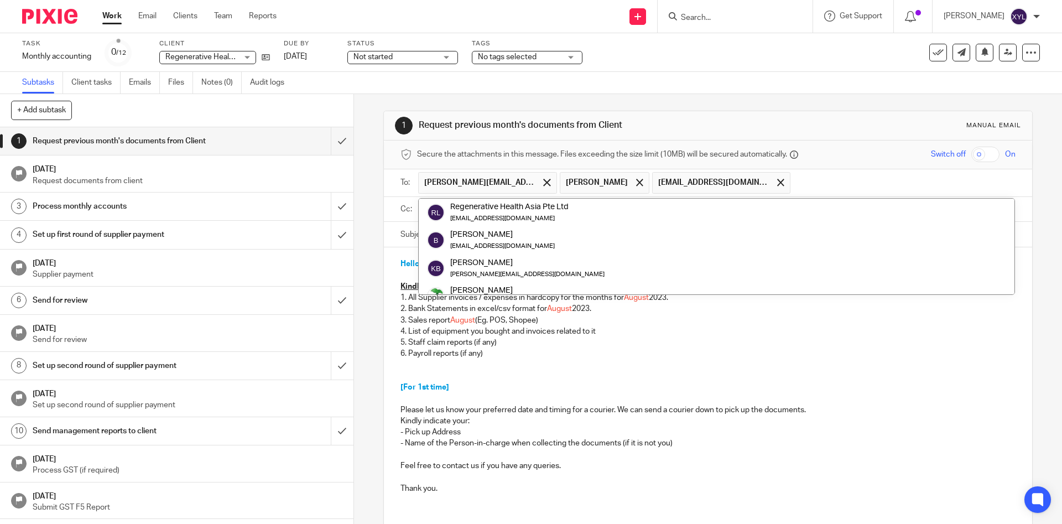
paste input "ed@matterlife.co"
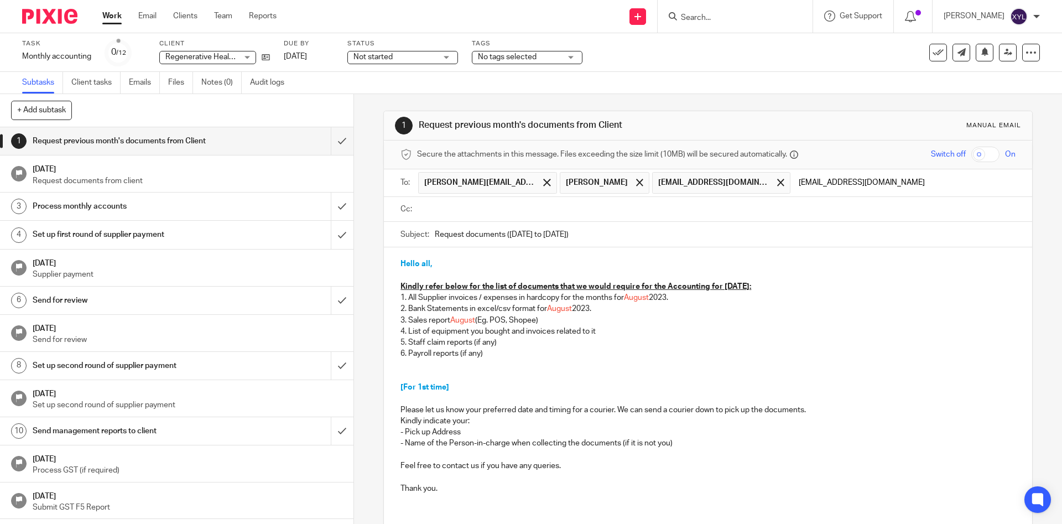
type input "ed@matterlife.co"
click at [644, 198] on div at bounding box center [716, 209] width 597 height 25
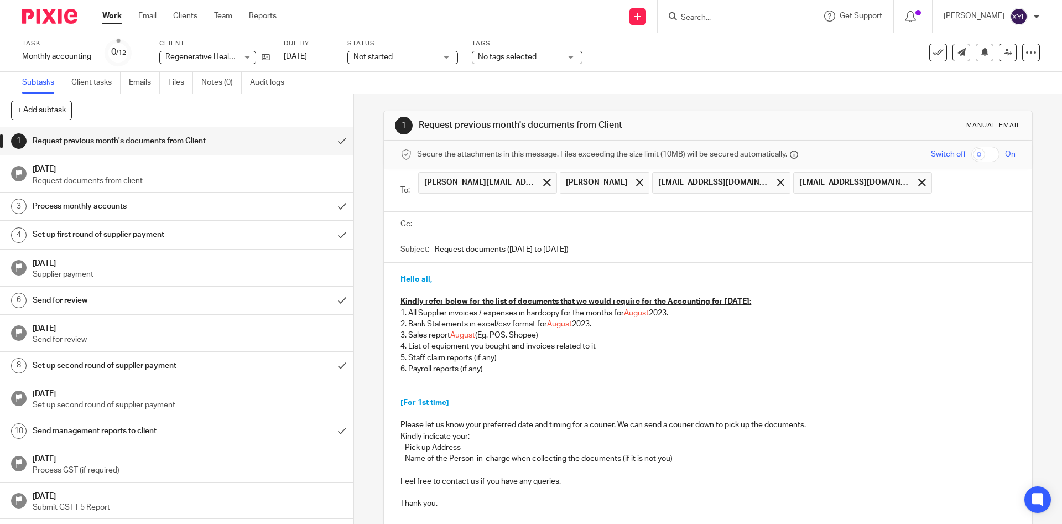
click at [643, 218] on input "text" at bounding box center [716, 224] width 590 height 13
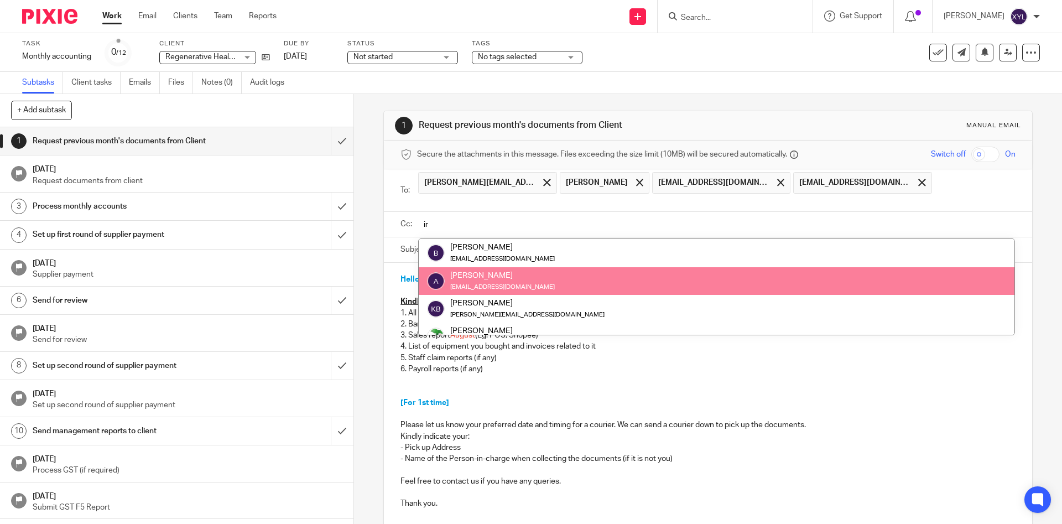
scroll to position [0, 0]
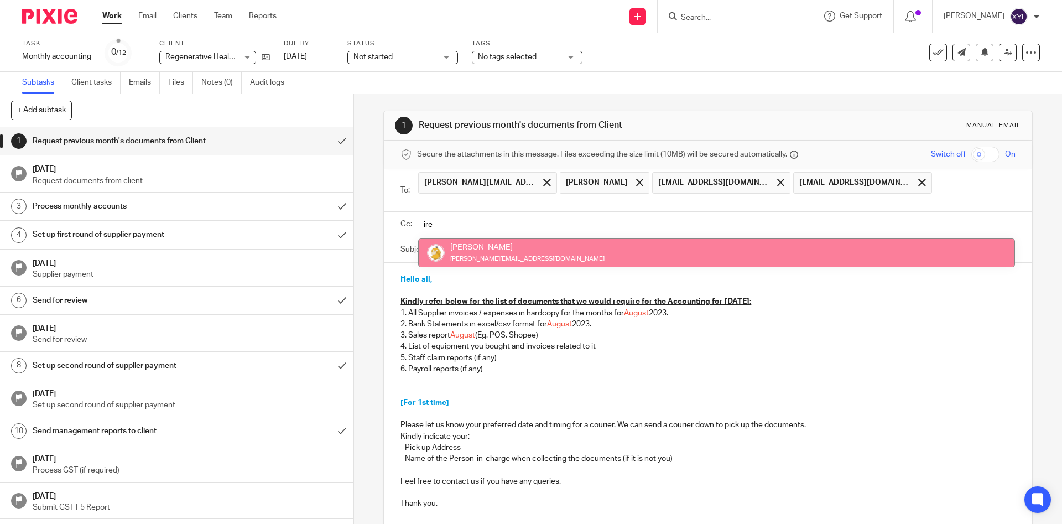
type input "ire"
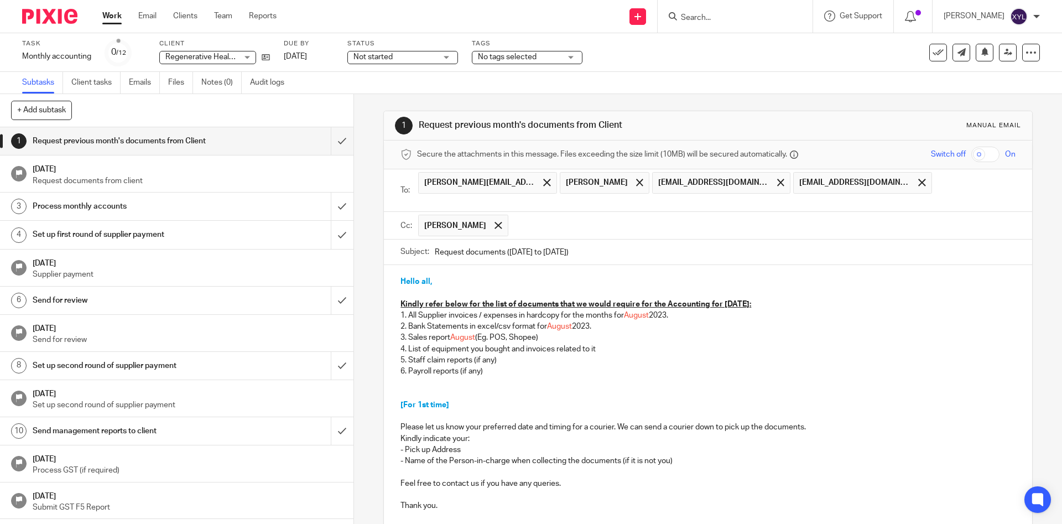
click at [546, 218] on input "text" at bounding box center [762, 226] width 497 height 22
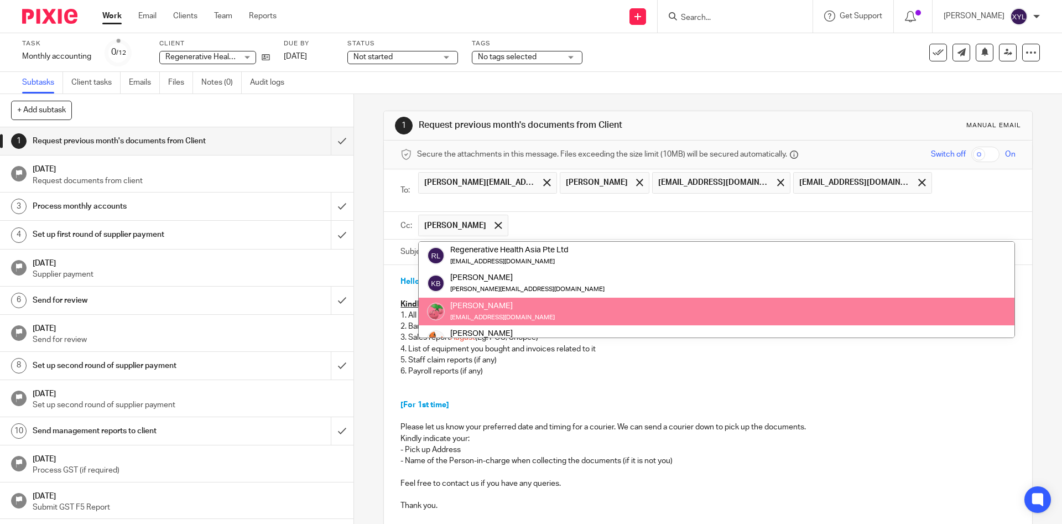
scroll to position [28, 0]
click at [585, 377] on p at bounding box center [707, 388] width 614 height 23
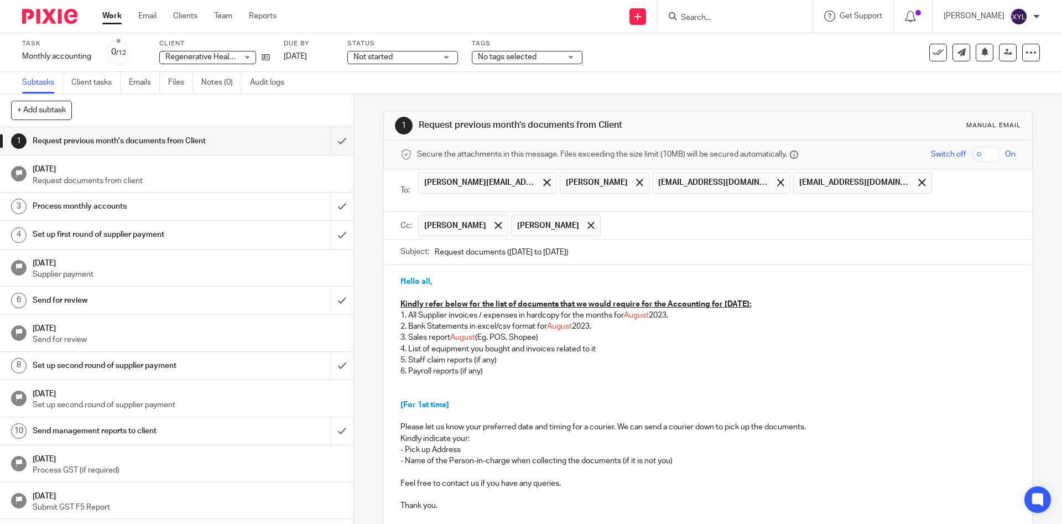
click at [751, 300] on u "Kindly refer below for the list of documents that we would require for the Acco…" at bounding box center [575, 304] width 351 height 8
drag, startPoint x: 773, startPoint y: 288, endPoint x: 724, endPoint y: 291, distance: 49.3
click at [724, 299] on p "Kindly refer below for the list of documents that we would require for the Acco…" at bounding box center [707, 304] width 614 height 11
drag, startPoint x: 811, startPoint y: 288, endPoint x: 722, endPoint y: 285, distance: 89.1
click at [722, 300] on u "Kindly refer below for the list of documents that we would require for the Acco…" at bounding box center [593, 304] width 387 height 8
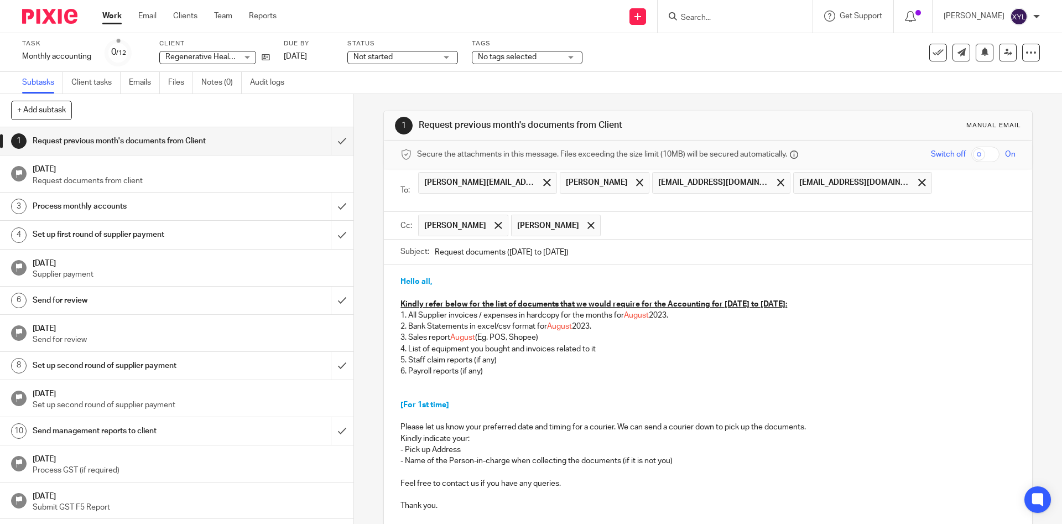
copy u "July to September 2025:"
drag, startPoint x: 674, startPoint y: 303, endPoint x: 627, endPoint y: 305, distance: 46.5
click at [627, 310] on p "1. All Supplier invoices / expenses in hardcopy for the months for August 2023." at bounding box center [707, 315] width 614 height 11
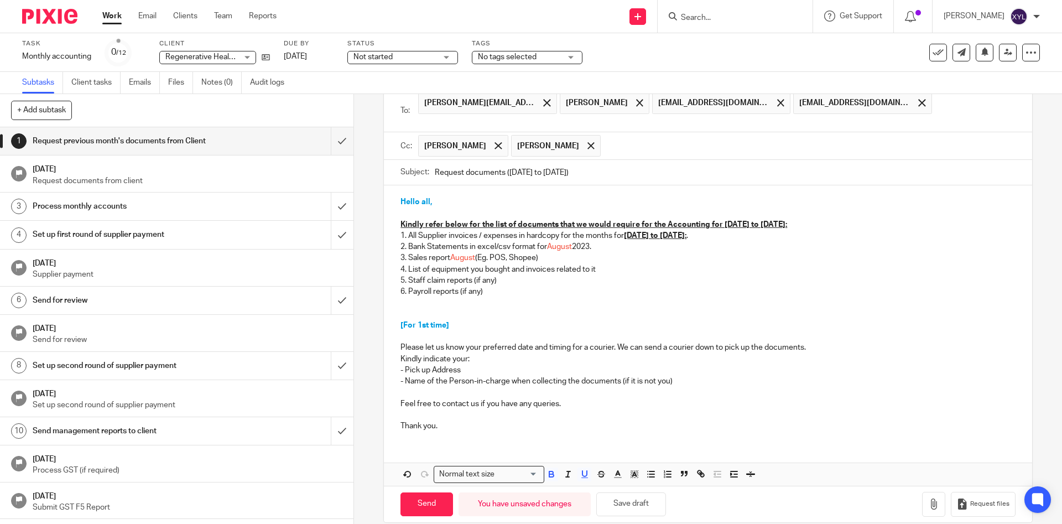
drag, startPoint x: 720, startPoint y: 217, endPoint x: 626, endPoint y: 222, distance: 94.2
click at [626, 230] on p "1. All Supplier invoices / expenses in hardcopy for the months for July to Sept…" at bounding box center [707, 235] width 614 height 11
click at [551, 469] on icon "button" at bounding box center [551, 474] width 10 height 10
click at [582, 471] on icon "button" at bounding box center [584, 474] width 4 height 6
click at [710, 230] on p "1. All Supplier invoices / expenses in hardcopy for the months for July to Sept…" at bounding box center [707, 235] width 614 height 11
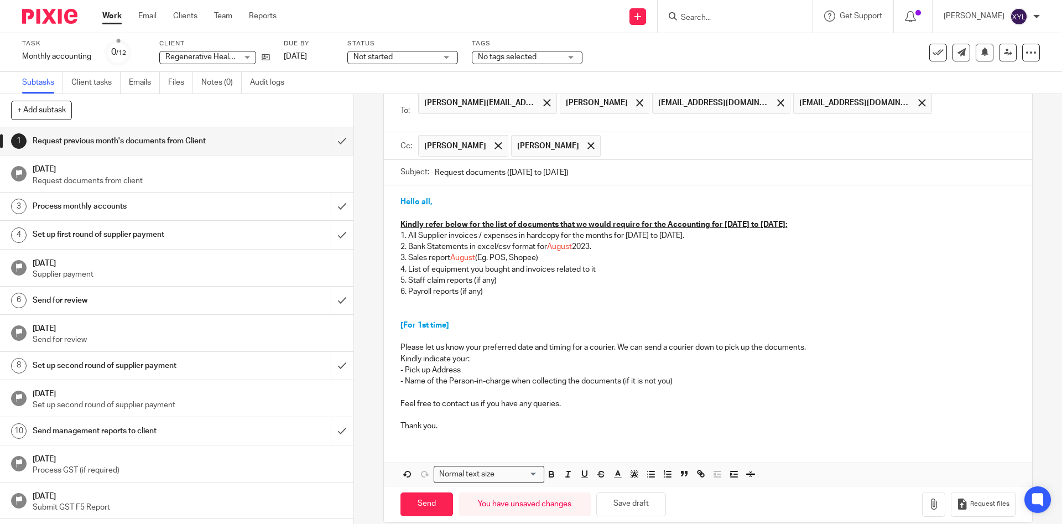
drag, startPoint x: 708, startPoint y: 219, endPoint x: 626, endPoint y: 216, distance: 82.5
click at [626, 230] on p "1. All Supplier invoices / expenses in hardcopy for the months for July to Sept…" at bounding box center [707, 235] width 614 height 11
copy p "July to September 202"
click at [559, 243] on span "August" at bounding box center [559, 247] width 25 height 8
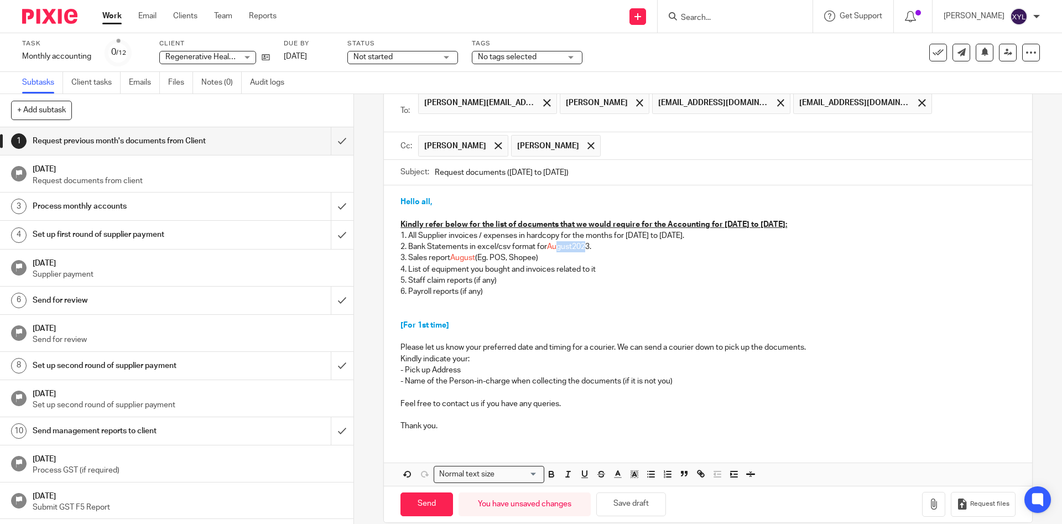
drag, startPoint x: 590, startPoint y: 231, endPoint x: 559, endPoint y: 236, distance: 31.5
click at [559, 241] on p "2. Bank Statements in excel/csv format for August 2023." at bounding box center [707, 246] width 614 height 11
click at [472, 320] on p "[For 1st time]" at bounding box center [707, 325] width 614 height 11
drag, startPoint x: 492, startPoint y: 280, endPoint x: 394, endPoint y: 268, distance: 98.6
click at [394, 268] on div "Hello all, Kindly refer below for the list of documents that we would require f…" at bounding box center [708, 312] width 648 height 255
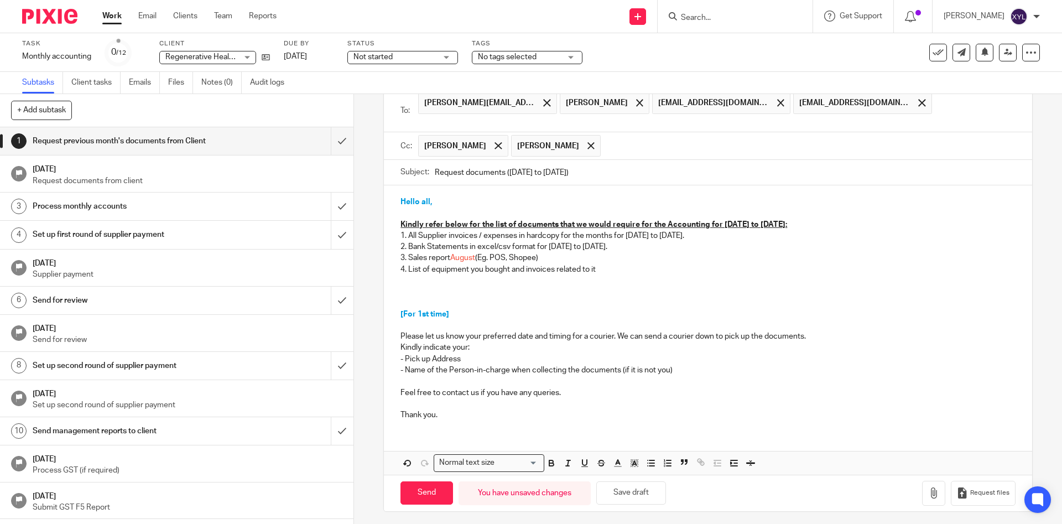
scroll to position [69, 0]
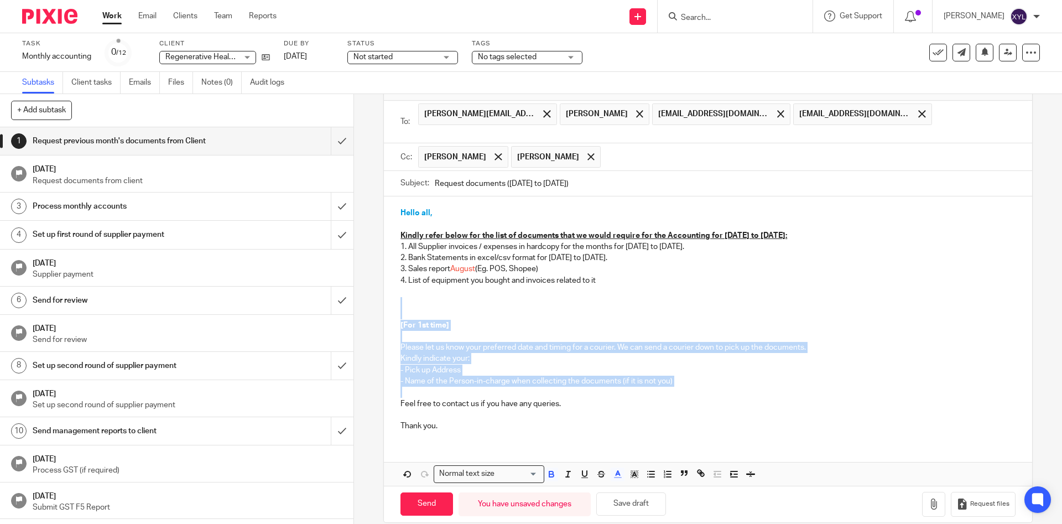
drag, startPoint x: 692, startPoint y: 373, endPoint x: 378, endPoint y: 303, distance: 322.3
click at [378, 303] on div "1 Request previous month's documents from Client Manual email Secure the attach…" at bounding box center [708, 309] width 708 height 430
drag, startPoint x: 589, startPoint y: 404, endPoint x: 407, endPoint y: 293, distance: 213.2
click at [407, 293] on div "Hello all, Kindly refer below for the list of documents that we would require f…" at bounding box center [708, 317] width 648 height 243
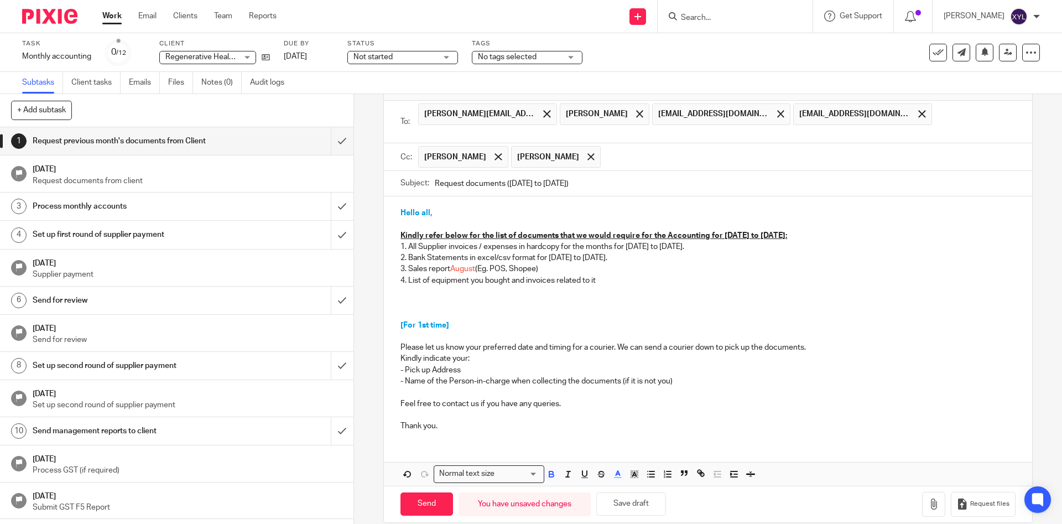
scroll to position [0, 0]
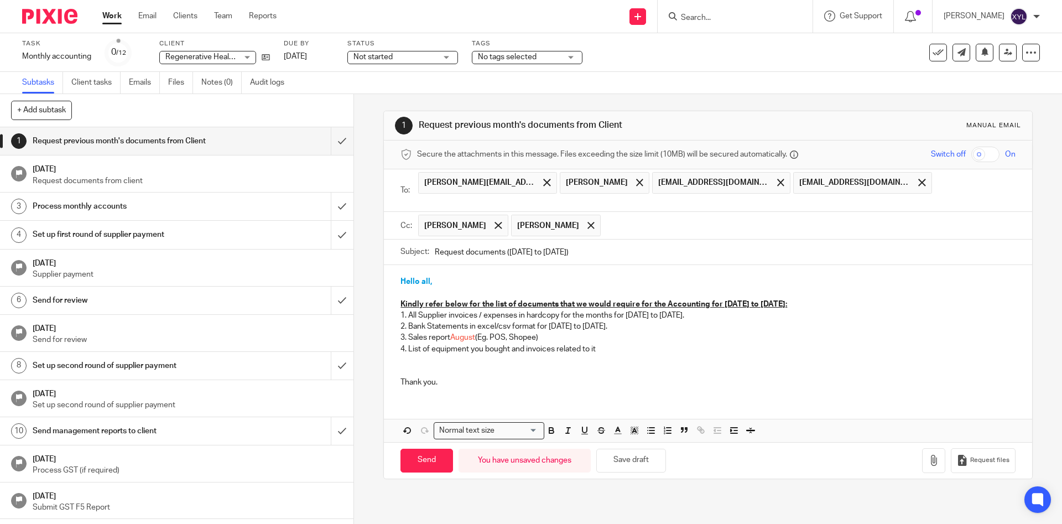
click at [630, 321] on p "2. Bank Statements in excel/csv format for July to September 202." at bounding box center [707, 326] width 614 height 11
click at [472, 321] on p "2. Bank Statements in excel/csv format for July to September 2025." at bounding box center [707, 326] width 614 height 11
click at [467, 333] on span "August" at bounding box center [462, 337] width 25 height 8
click at [463, 377] on p "Thank you." at bounding box center [707, 382] width 614 height 11
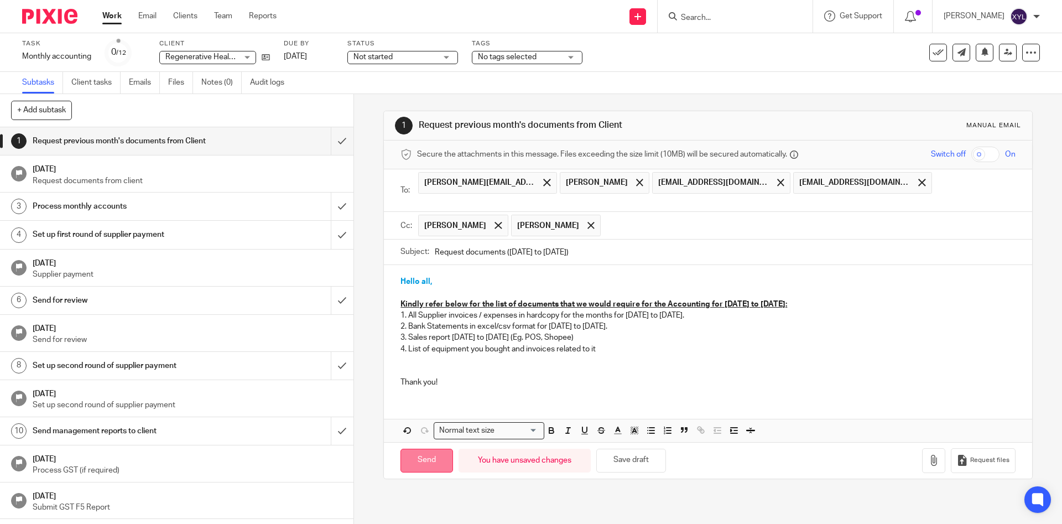
click at [440, 449] on input "Send" at bounding box center [426, 461] width 53 height 24
type input "Sent"
